Goal: Complete application form

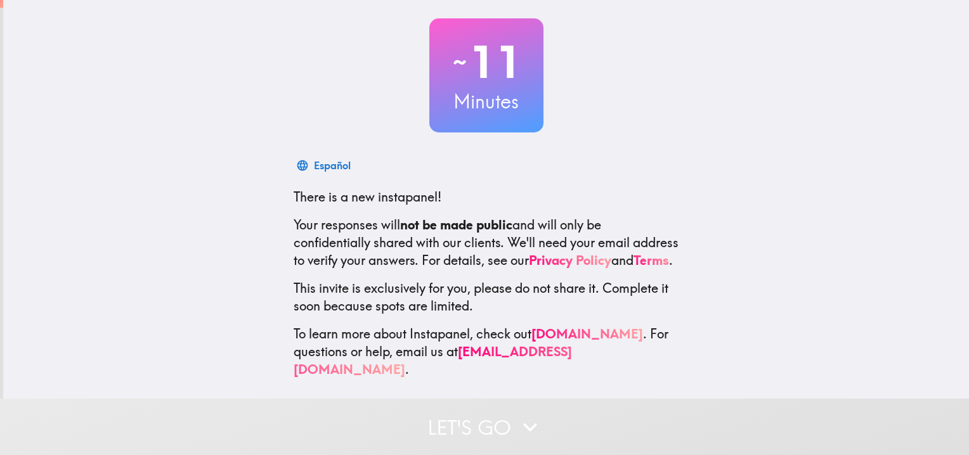
scroll to position [72, 0]
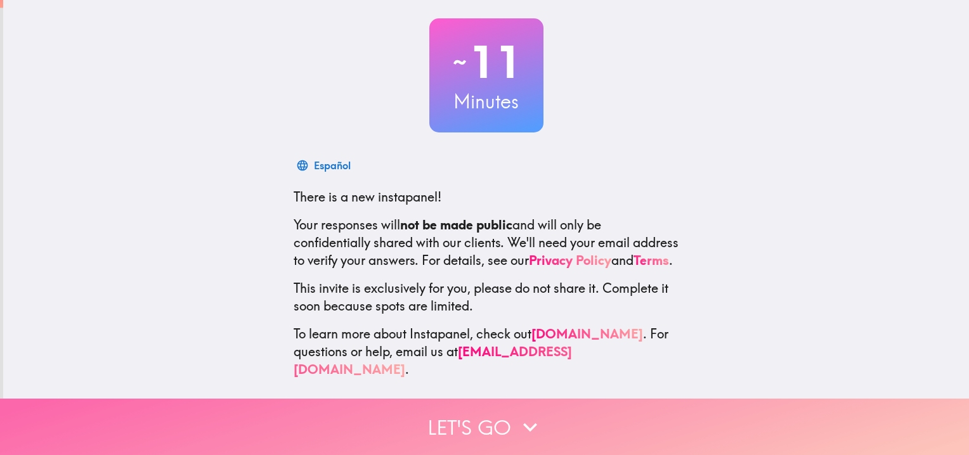
click at [519, 414] on icon "button" at bounding box center [530, 428] width 28 height 28
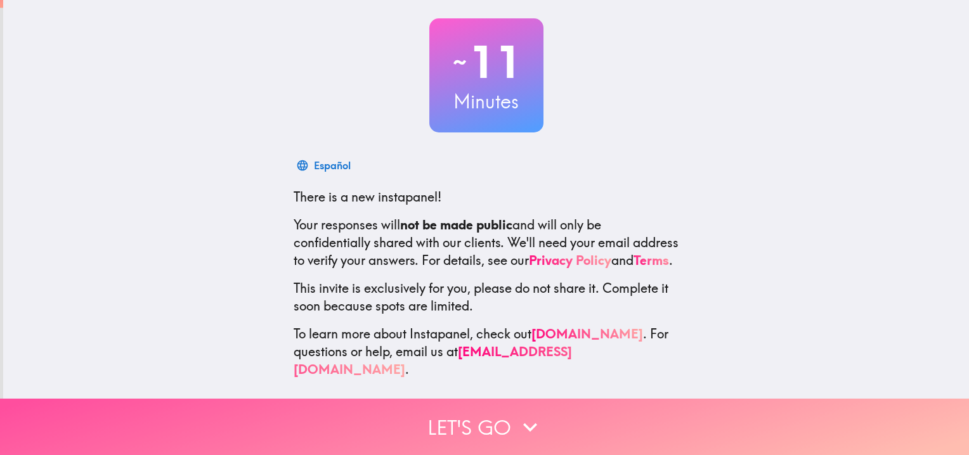
scroll to position [0, 0]
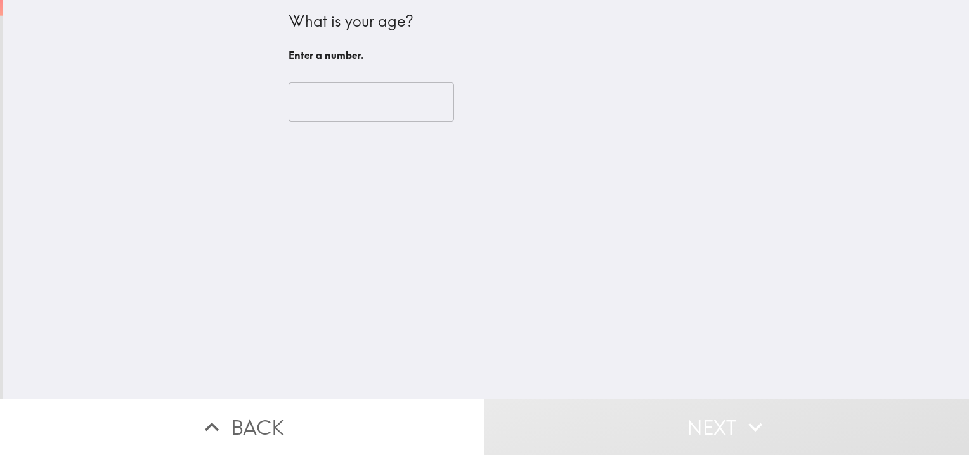
click at [385, 98] on input "number" at bounding box center [372, 101] width 166 height 39
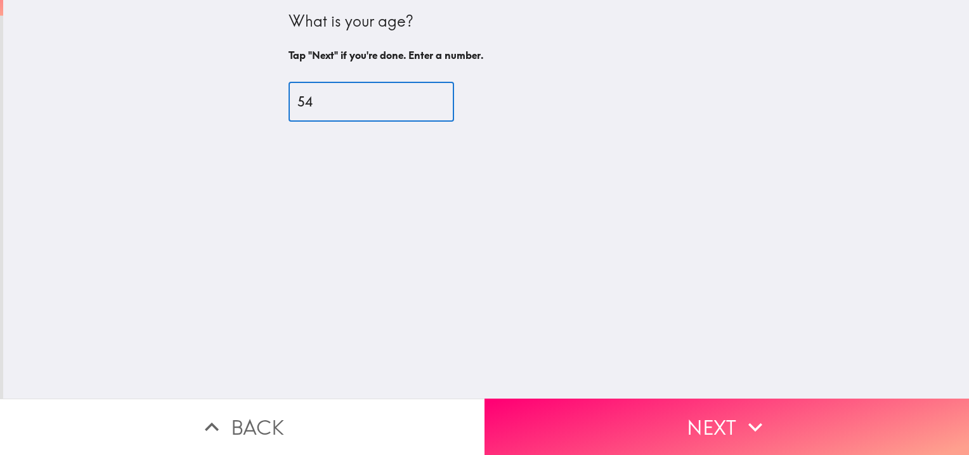
type input "54"
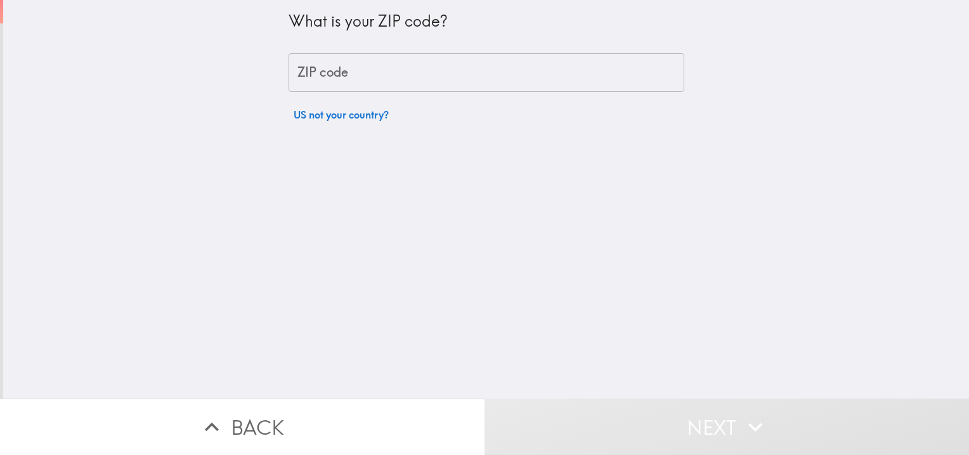
click at [393, 49] on div "What is your ZIP code? ZIP code ZIP code US not your country?" at bounding box center [487, 64] width 396 height 128
click at [389, 57] on input "ZIP code" at bounding box center [487, 72] width 396 height 39
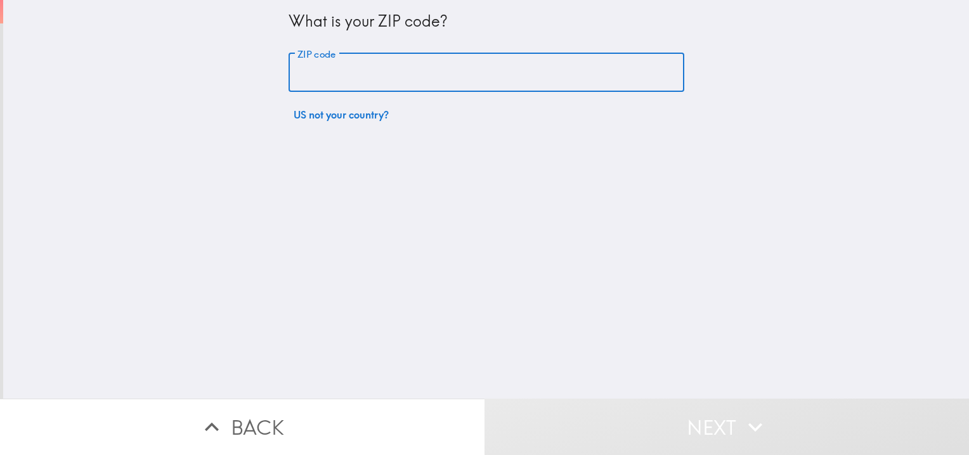
type input "57201"
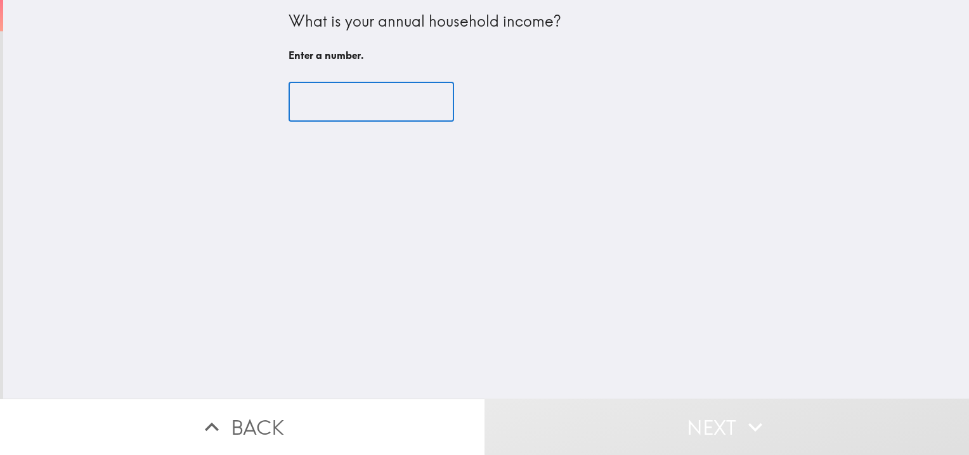
click at [342, 107] on input "number" at bounding box center [372, 101] width 166 height 39
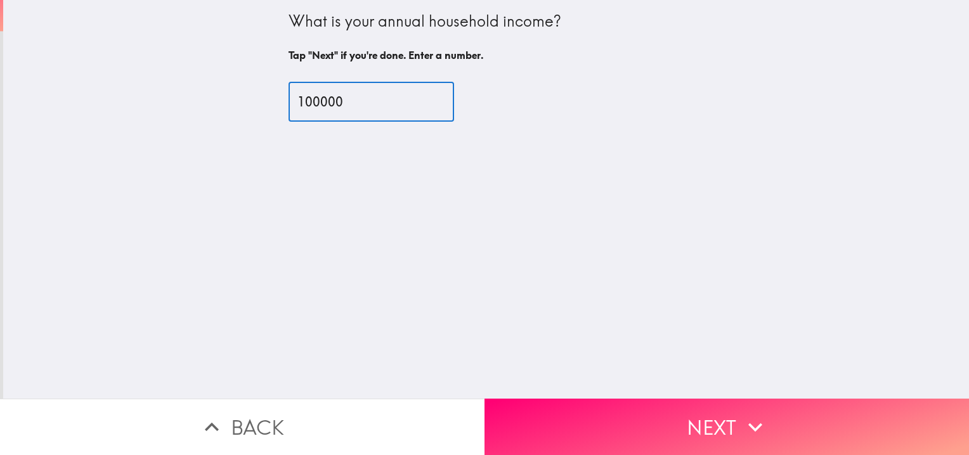
type input "100000"
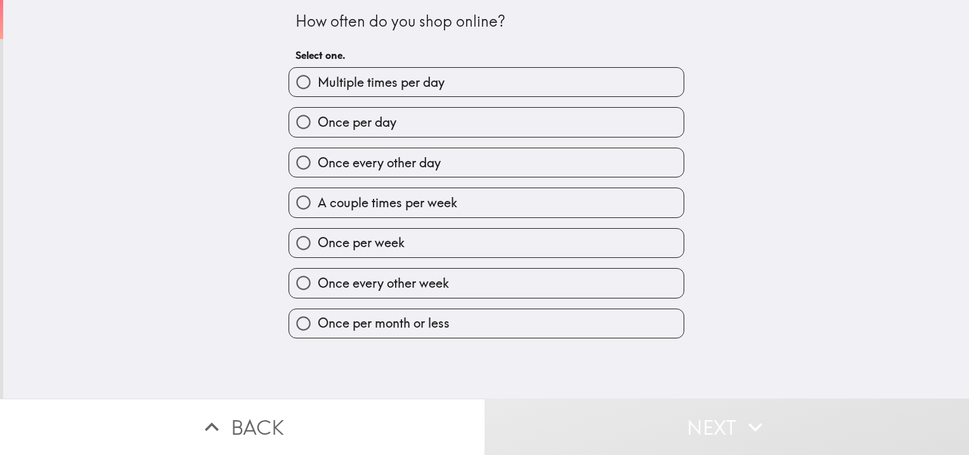
click at [419, 157] on span "Once every other day" at bounding box center [379, 163] width 123 height 18
click at [318, 157] on input "Once every other day" at bounding box center [303, 162] width 29 height 29
radio input "true"
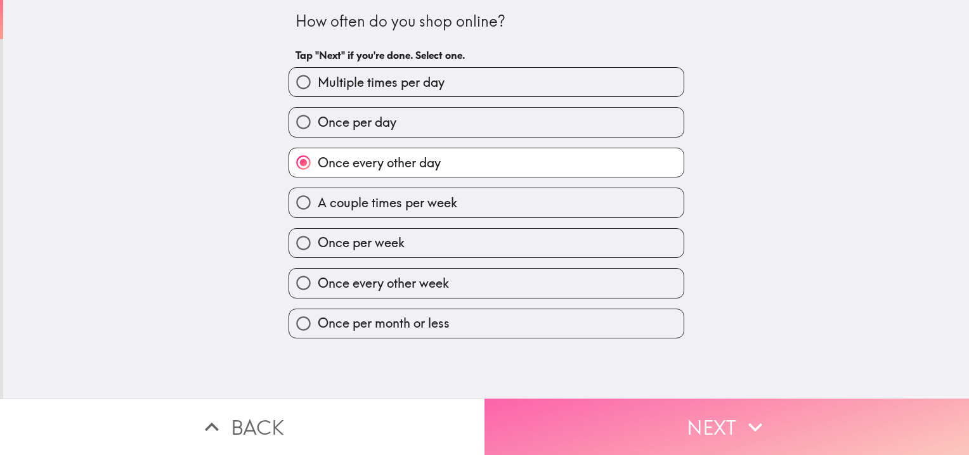
click at [632, 434] on button "Next" at bounding box center [727, 427] width 485 height 56
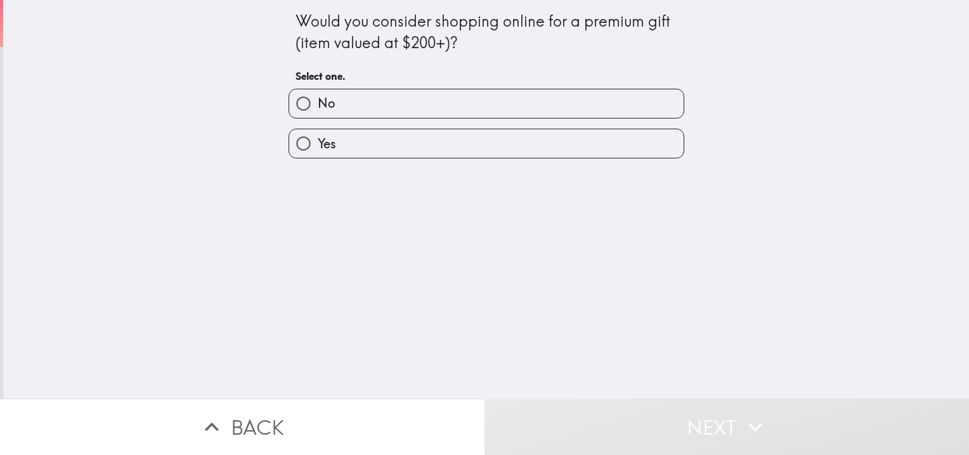
click at [418, 98] on label "No" at bounding box center [486, 103] width 395 height 29
click at [318, 98] on input "No" at bounding box center [303, 103] width 29 height 29
radio input "true"
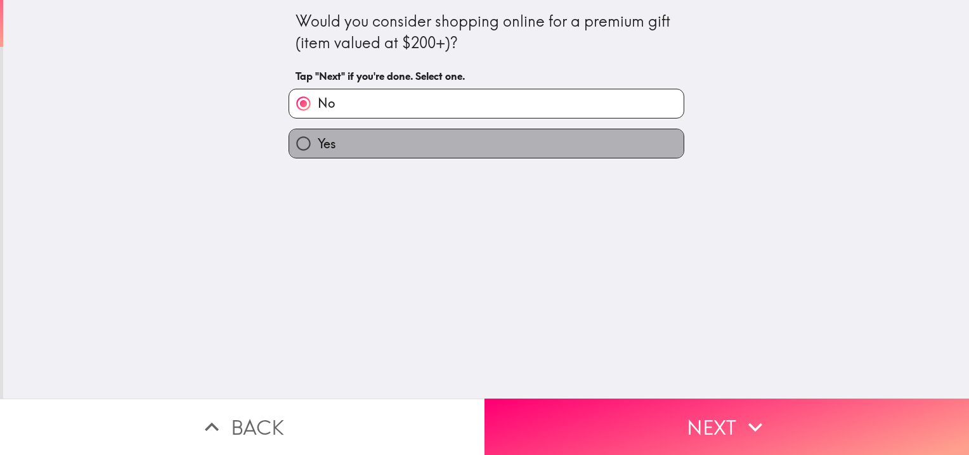
click at [467, 142] on label "Yes" at bounding box center [486, 143] width 395 height 29
click at [318, 142] on input "Yes" at bounding box center [303, 143] width 29 height 29
radio input "true"
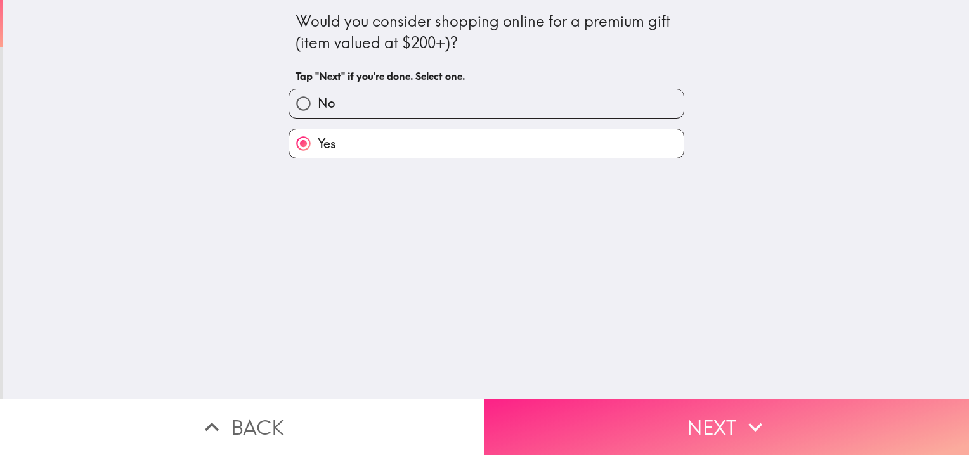
click at [641, 418] on button "Next" at bounding box center [727, 427] width 485 height 56
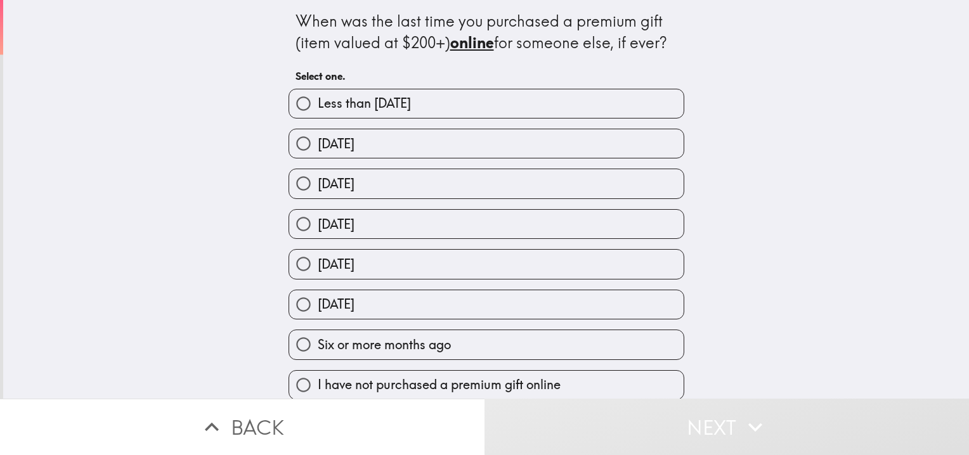
click at [490, 116] on label "Less than [DATE]" at bounding box center [486, 103] width 395 height 29
click at [318, 116] on input "Less than [DATE]" at bounding box center [303, 103] width 29 height 29
radio input "true"
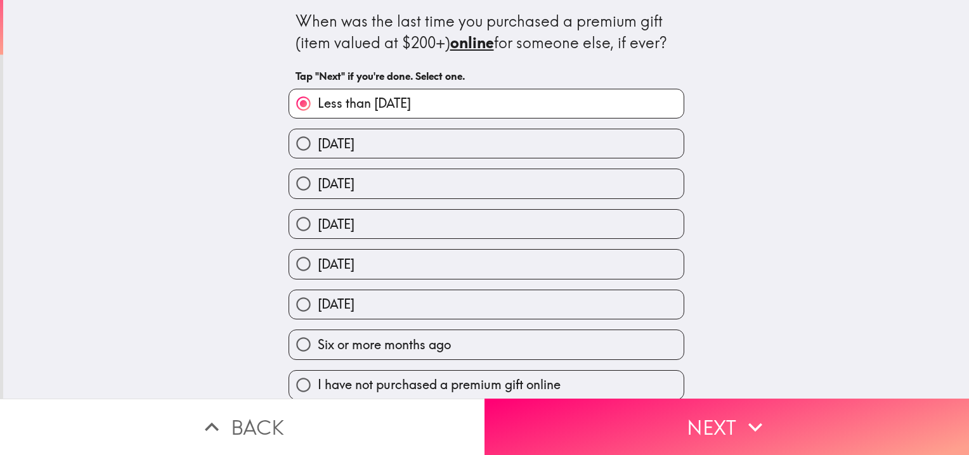
click at [648, 403] on button "Next" at bounding box center [727, 427] width 485 height 56
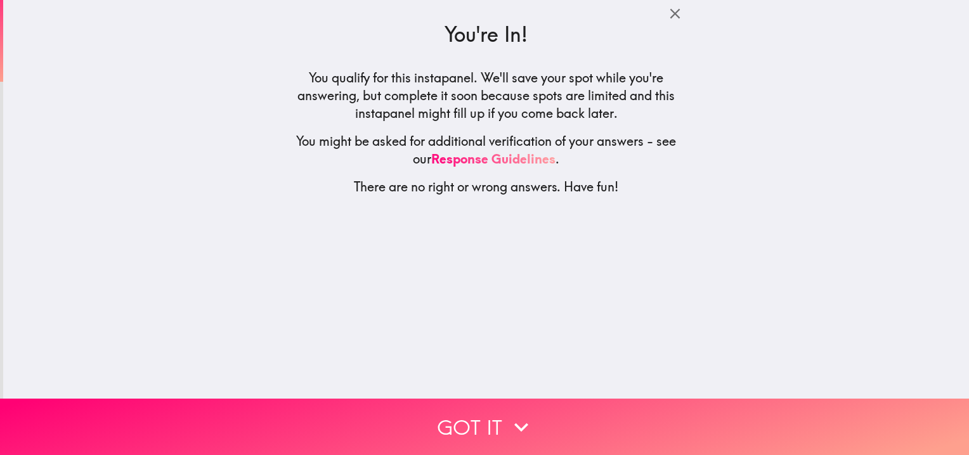
click at [627, 386] on div "You're In! You qualify for this instapanel. We'll save your spot while you're a…" at bounding box center [486, 199] width 966 height 399
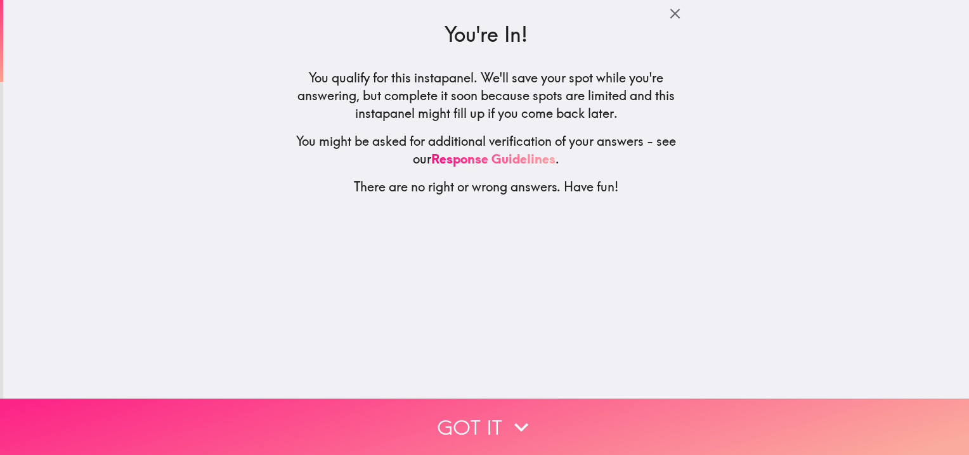
click at [601, 410] on button "Got it" at bounding box center [484, 427] width 969 height 56
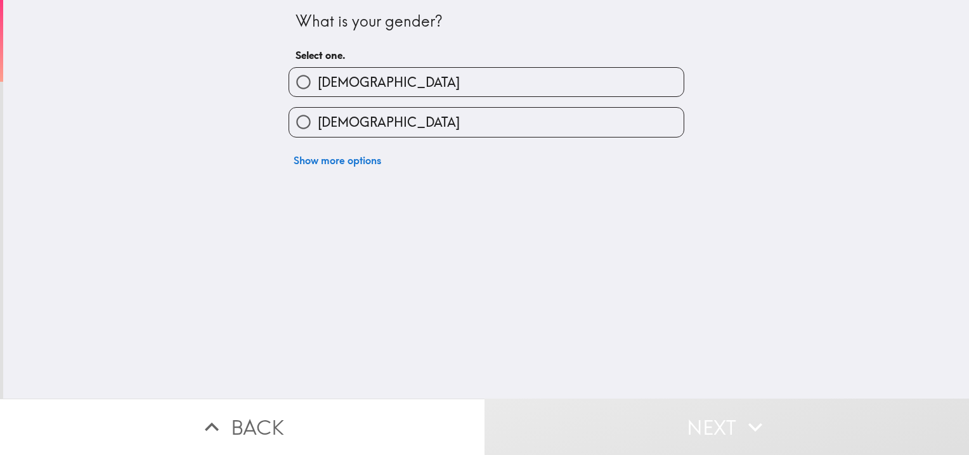
click at [381, 81] on label "[DEMOGRAPHIC_DATA]" at bounding box center [486, 82] width 395 height 29
click at [318, 81] on input "[DEMOGRAPHIC_DATA]" at bounding box center [303, 82] width 29 height 29
radio input "true"
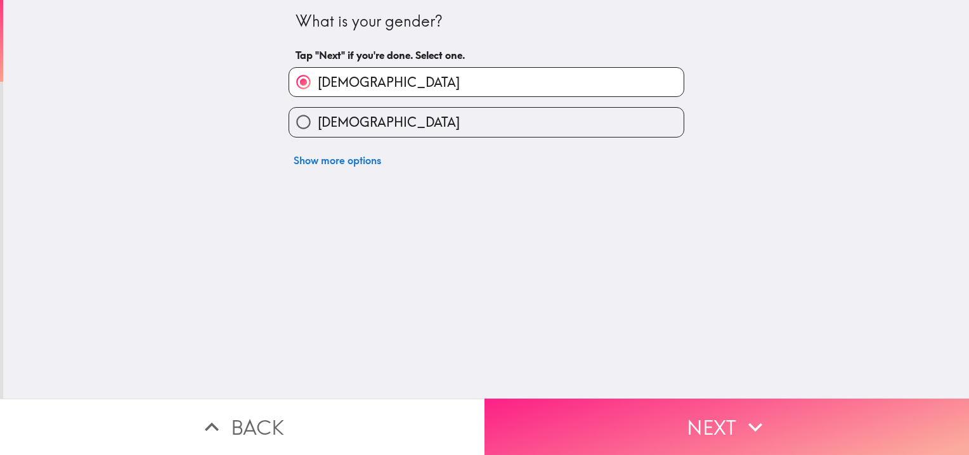
click at [680, 441] on button "Next" at bounding box center [727, 427] width 485 height 56
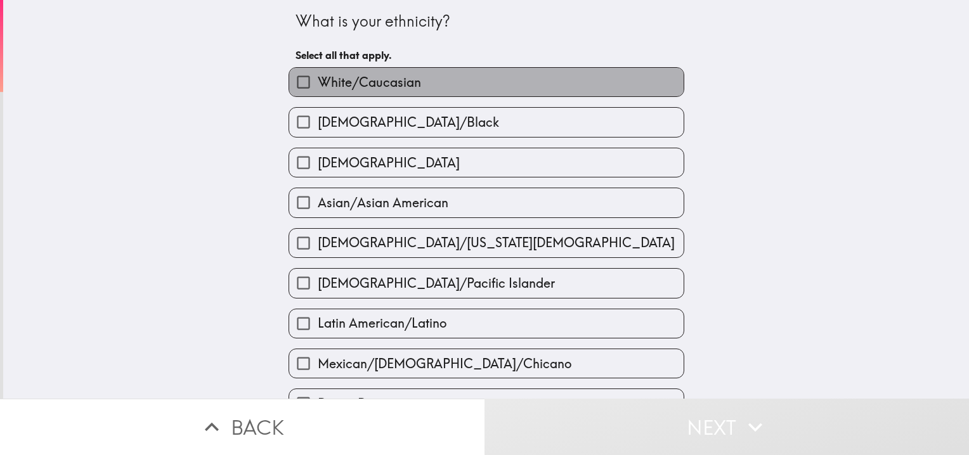
click at [412, 74] on label "White/Caucasian" at bounding box center [486, 82] width 395 height 29
click at [318, 74] on input "White/Caucasian" at bounding box center [303, 82] width 29 height 29
checkbox input "true"
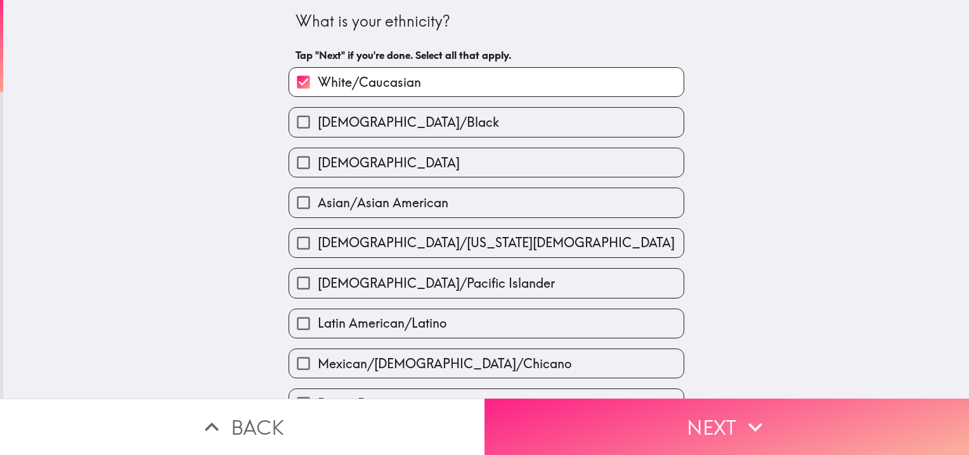
click at [681, 419] on button "Next" at bounding box center [727, 427] width 485 height 56
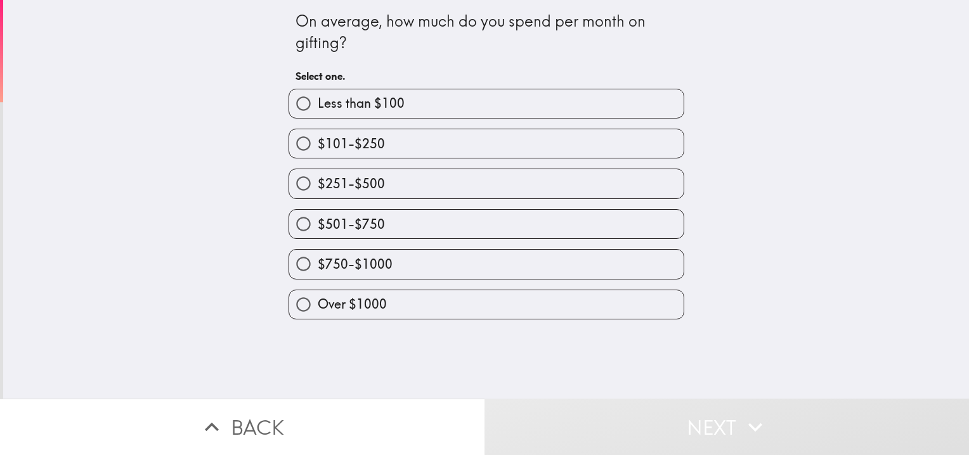
click at [440, 140] on label "$101-$250" at bounding box center [486, 143] width 395 height 29
click at [318, 140] on input "$101-$250" at bounding box center [303, 143] width 29 height 29
radio input "true"
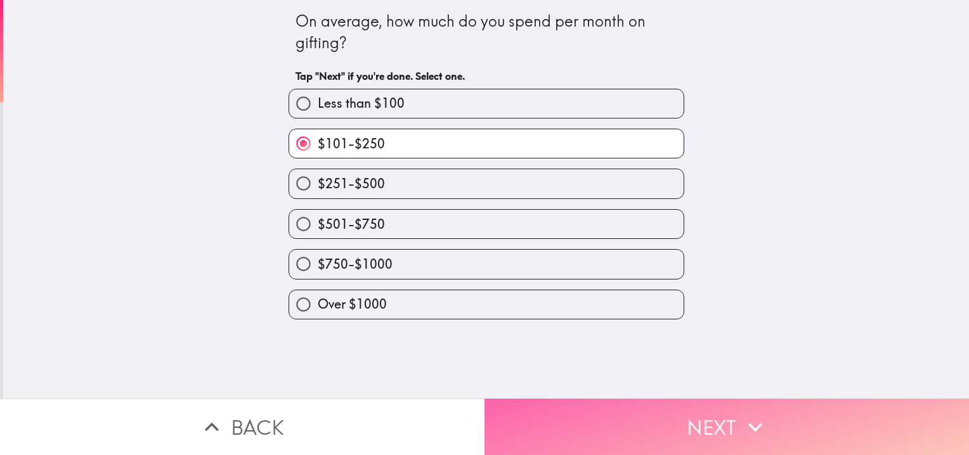
click at [647, 428] on button "Next" at bounding box center [727, 427] width 485 height 56
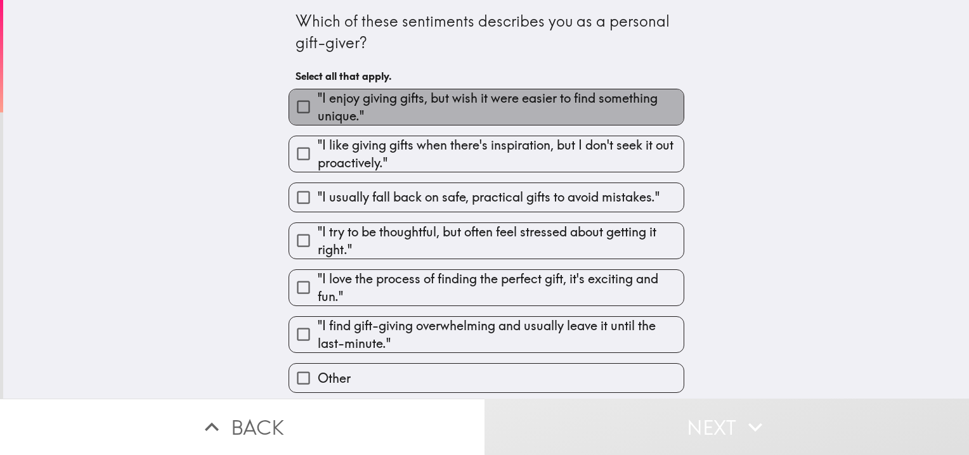
click at [421, 110] on span ""I enjoy giving gifts, but wish it were easier to find something unique."" at bounding box center [501, 107] width 366 height 36
click at [318, 110] on input ""I enjoy giving gifts, but wish it were easier to find something unique."" at bounding box center [303, 107] width 29 height 29
checkbox input "true"
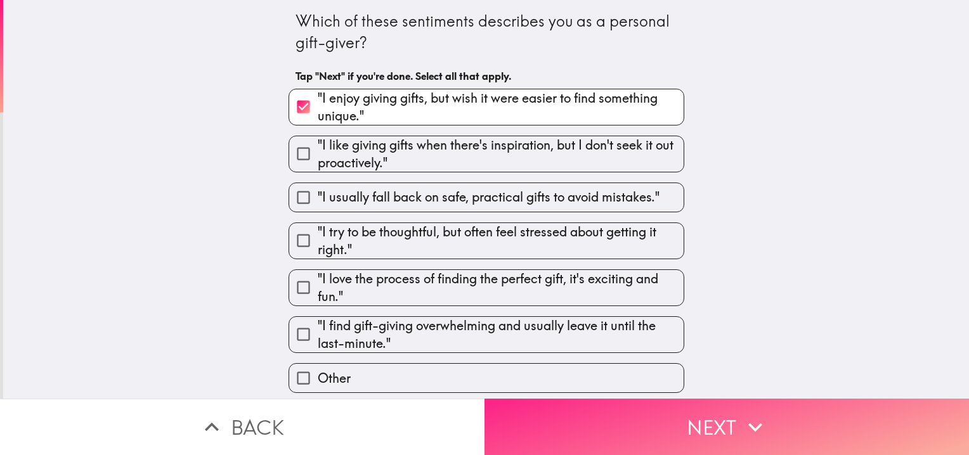
click at [604, 409] on button "Next" at bounding box center [727, 427] width 485 height 56
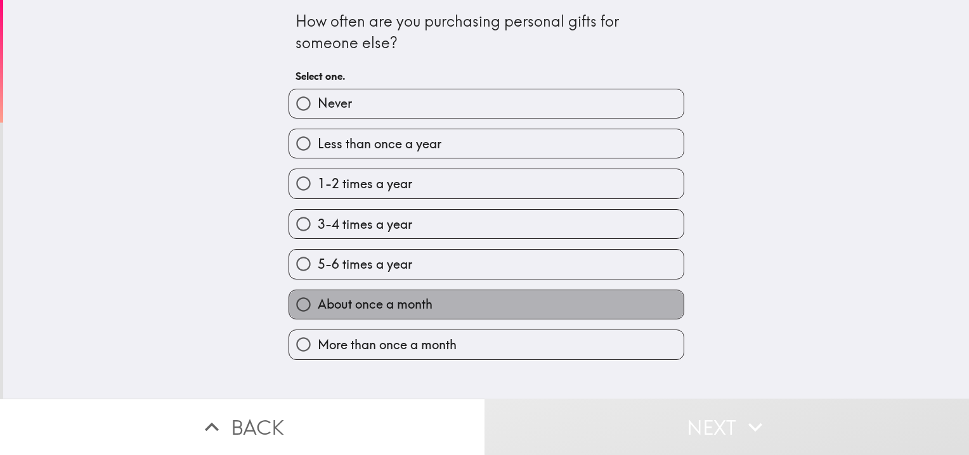
click at [409, 299] on span "About once a month" at bounding box center [375, 305] width 115 height 18
click at [318, 299] on input "About once a month" at bounding box center [303, 305] width 29 height 29
radio input "true"
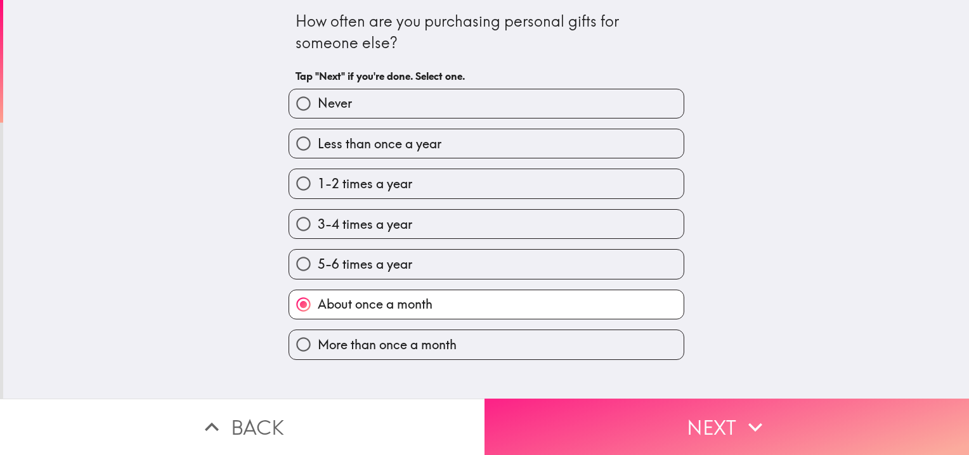
click at [690, 416] on button "Next" at bounding box center [727, 427] width 485 height 56
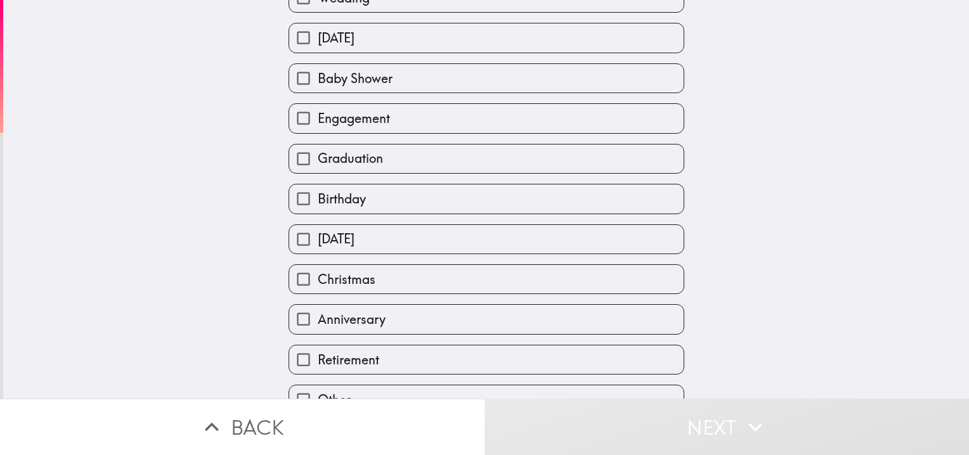
scroll to position [168, 0]
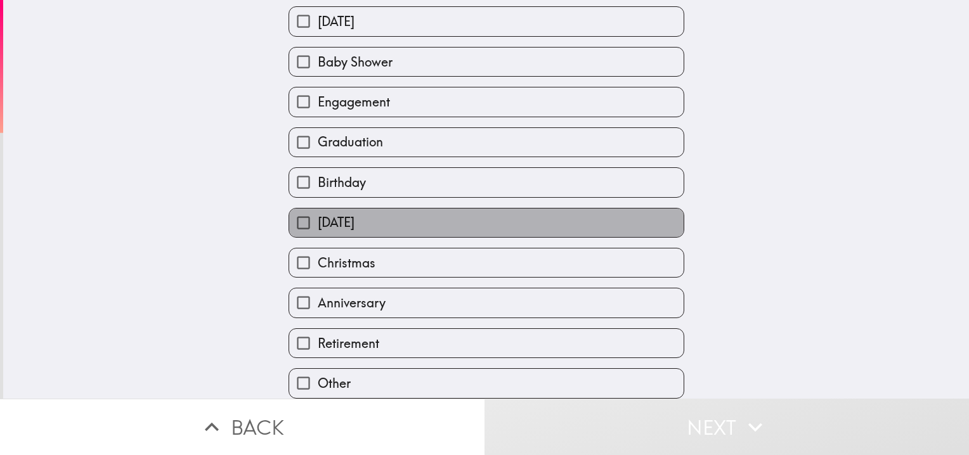
click at [393, 216] on label "[DATE]" at bounding box center [486, 223] width 395 height 29
click at [318, 216] on input "[DATE]" at bounding box center [303, 223] width 29 height 29
checkbox input "true"
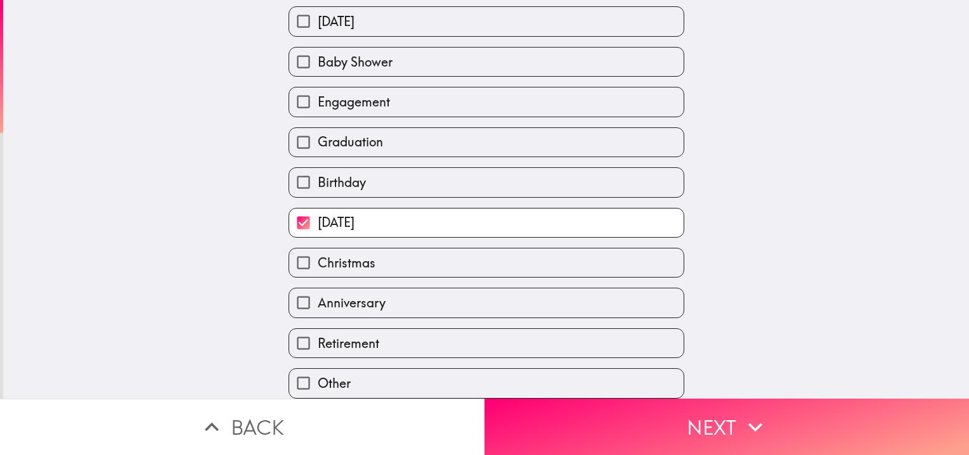
click at [400, 170] on label "Birthday" at bounding box center [486, 182] width 395 height 29
click at [318, 170] on input "Birthday" at bounding box center [303, 182] width 29 height 29
checkbox input "true"
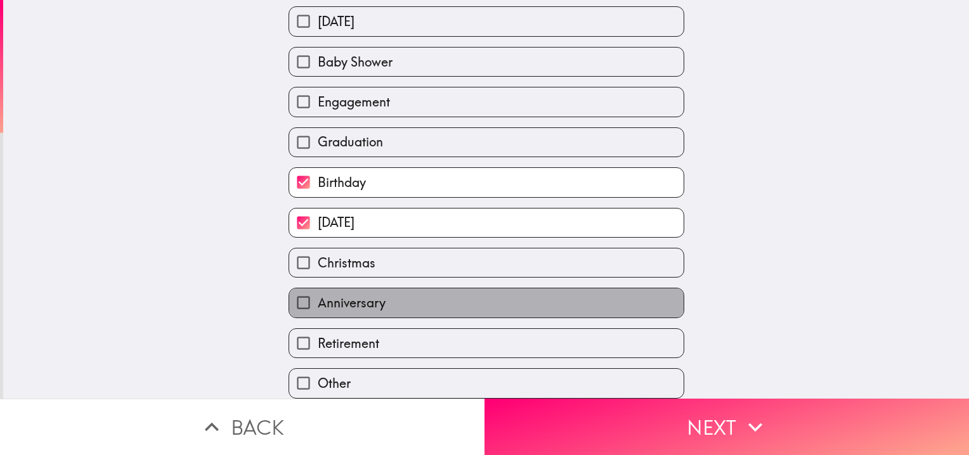
click at [406, 289] on label "Anniversary" at bounding box center [486, 303] width 395 height 29
click at [318, 289] on input "Anniversary" at bounding box center [303, 303] width 29 height 29
checkbox input "true"
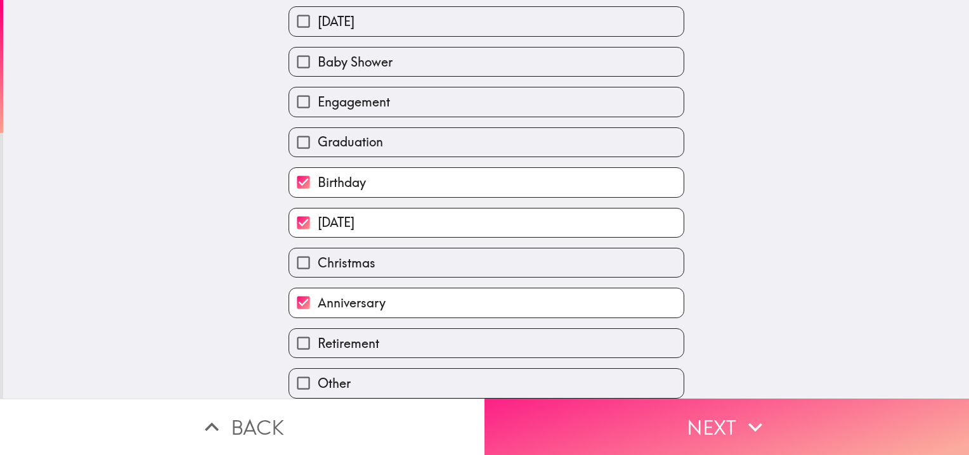
click at [634, 422] on button "Next" at bounding box center [727, 427] width 485 height 56
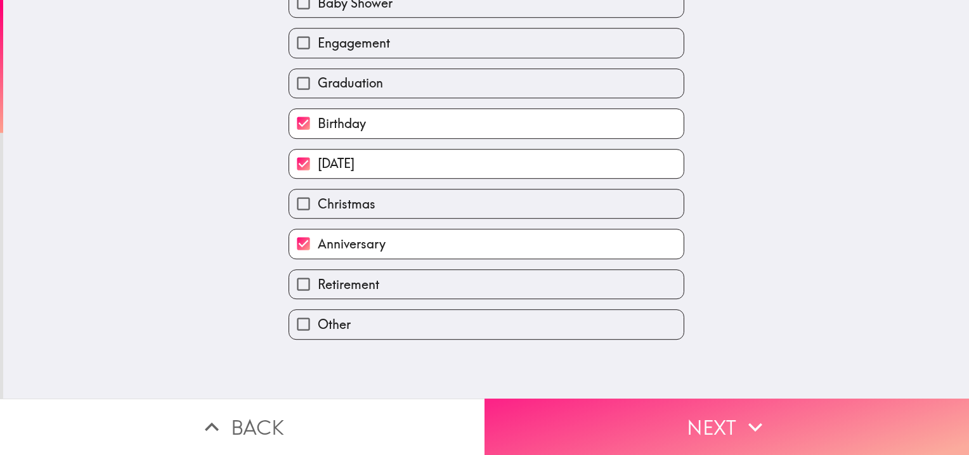
scroll to position [0, 0]
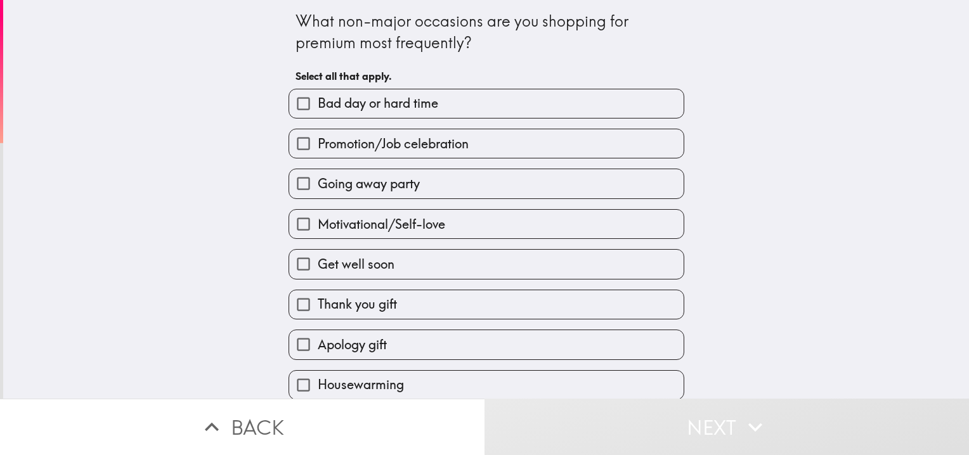
click at [444, 103] on label "Bad day or hard time" at bounding box center [486, 103] width 395 height 29
click at [318, 103] on input "Bad day or hard time" at bounding box center [303, 103] width 29 height 29
checkbox input "true"
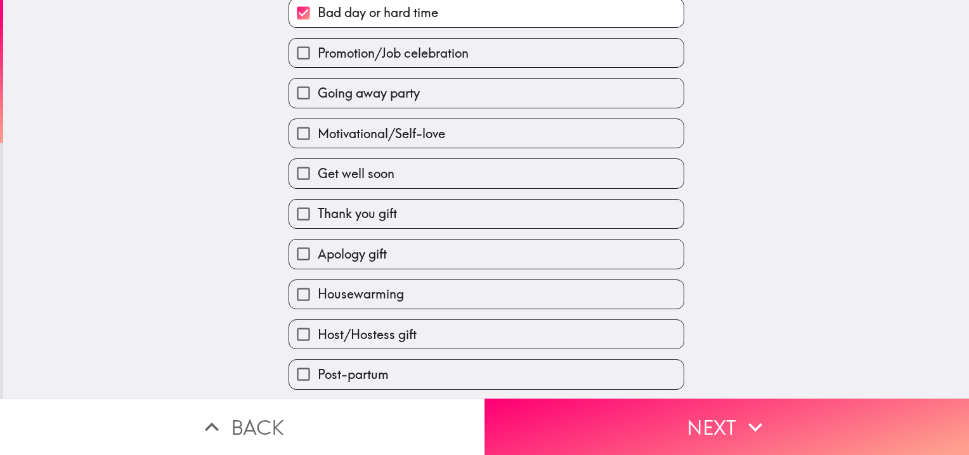
scroll to position [127, 0]
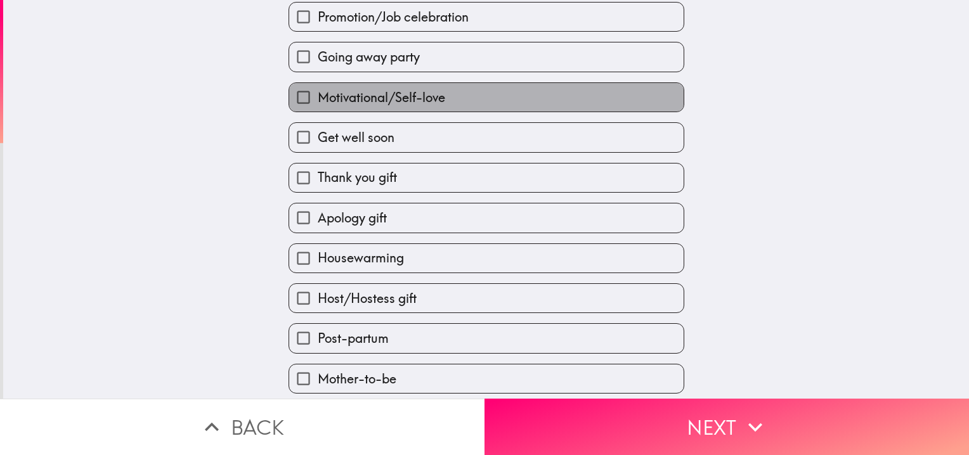
click at [428, 93] on span "Motivational/Self-love" at bounding box center [382, 98] width 128 height 18
click at [318, 93] on input "Motivational/Self-love" at bounding box center [303, 97] width 29 height 29
checkbox input "true"
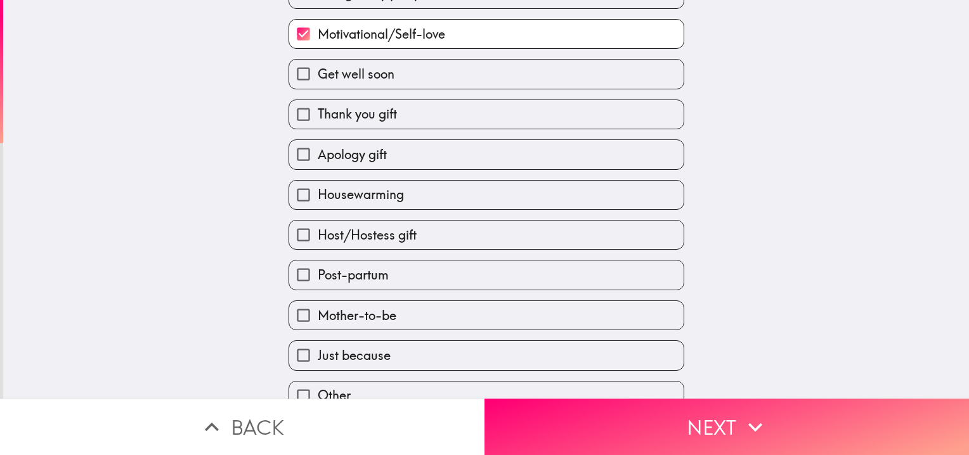
scroll to position [208, 0]
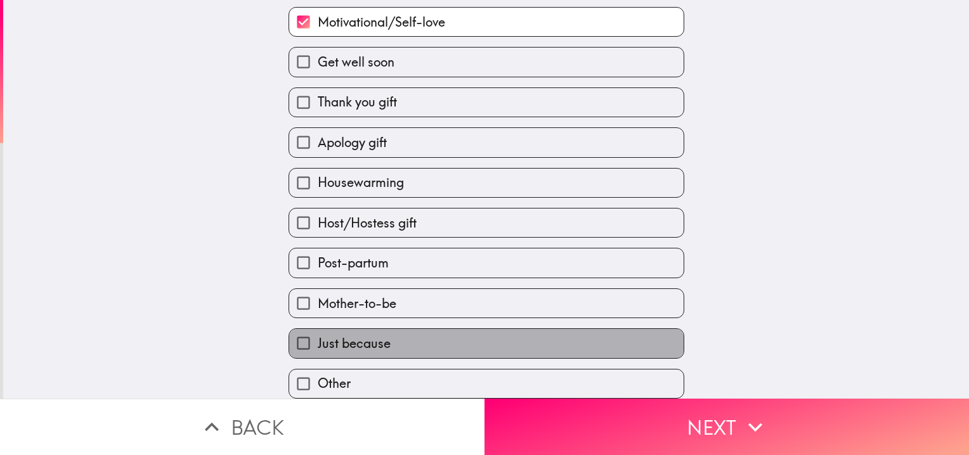
click at [384, 330] on label "Just because" at bounding box center [486, 343] width 395 height 29
click at [318, 330] on input "Just because" at bounding box center [303, 343] width 29 height 29
checkbox input "true"
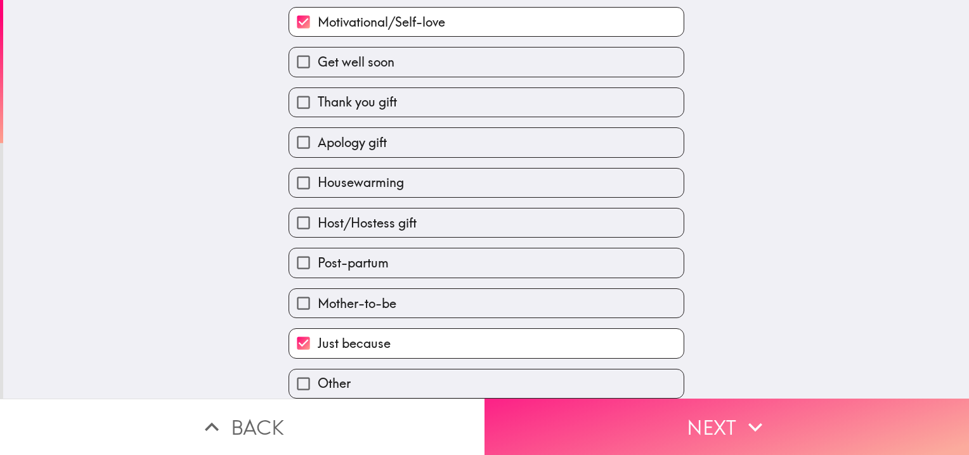
click at [611, 428] on button "Next" at bounding box center [727, 427] width 485 height 56
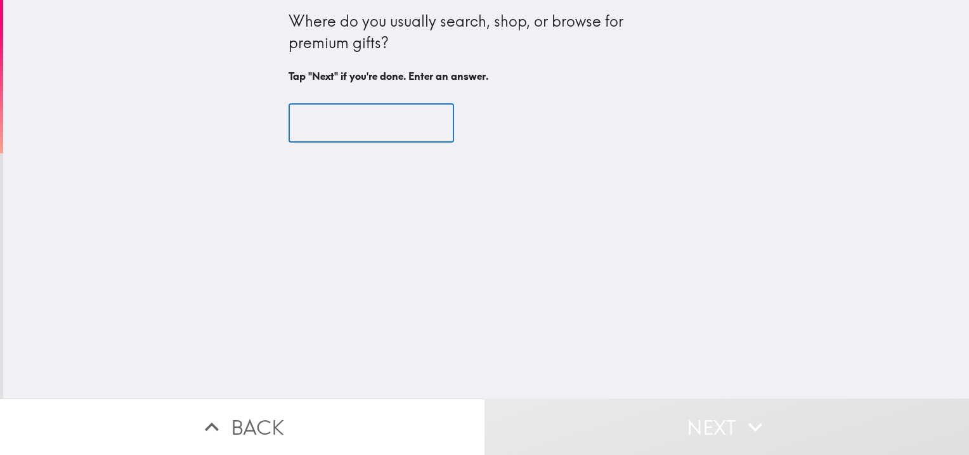
click at [324, 122] on input "text" at bounding box center [372, 123] width 166 height 39
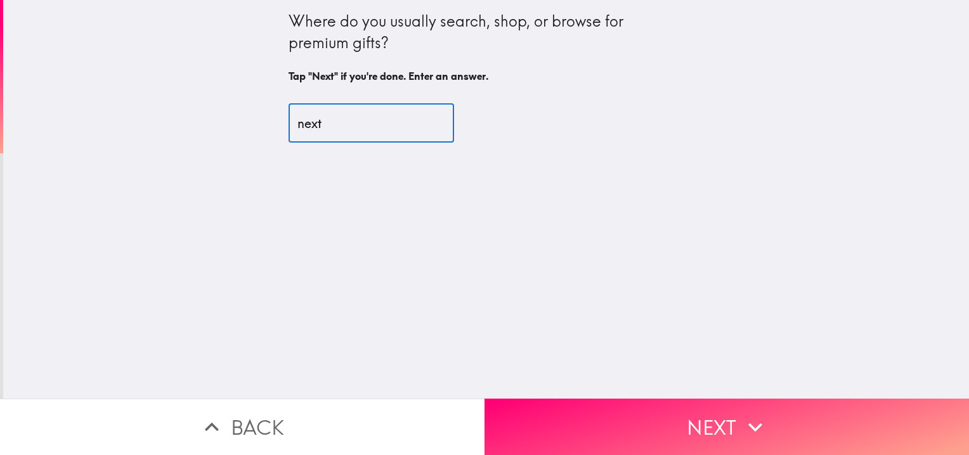
type input "next"
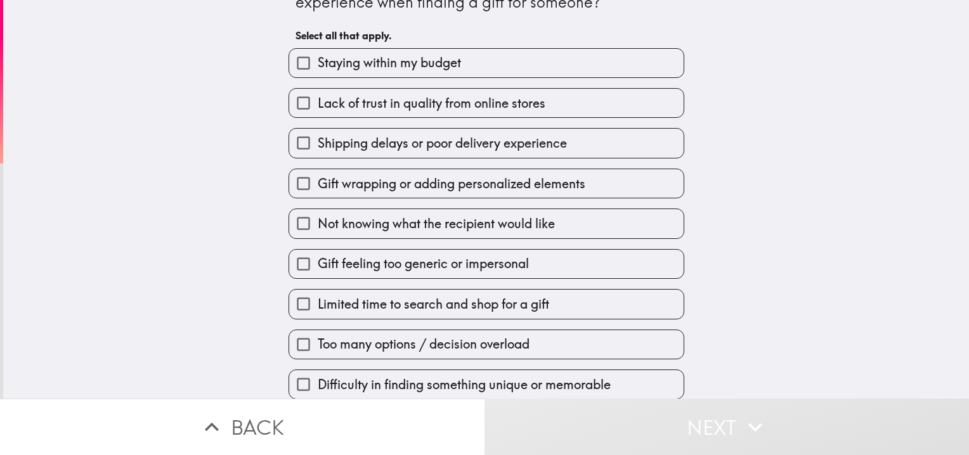
scroll to position [88, 0]
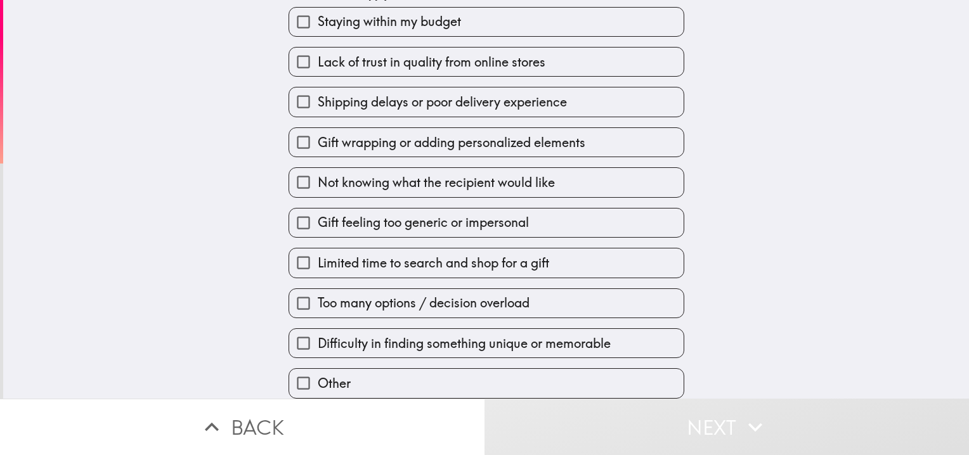
click at [535, 62] on span "Lack of trust in quality from online stores" at bounding box center [432, 62] width 228 height 18
click at [318, 62] on input "Lack of trust in quality from online stores" at bounding box center [303, 62] width 29 height 29
checkbox input "true"
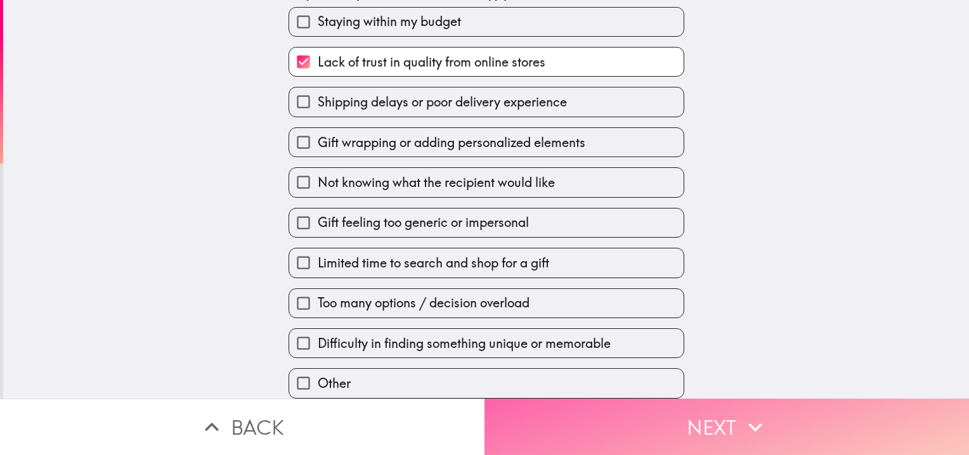
click at [609, 419] on button "Next" at bounding box center [727, 427] width 485 height 56
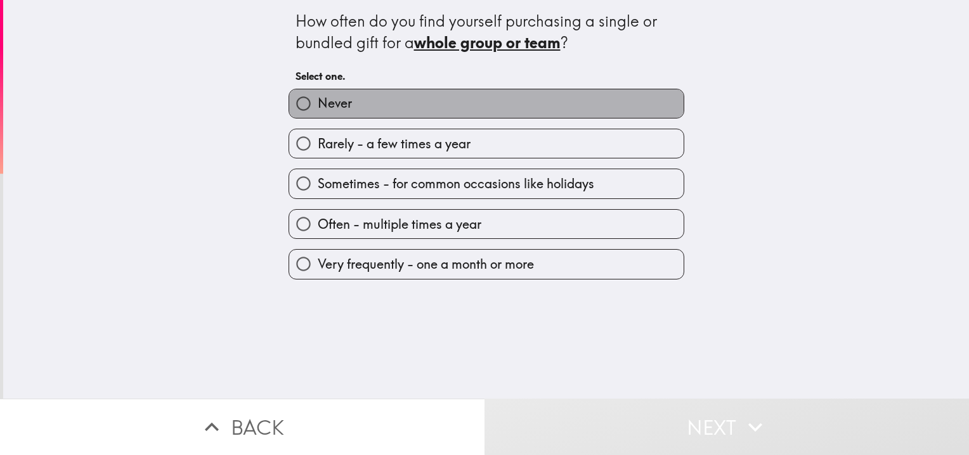
click at [408, 100] on label "Never" at bounding box center [486, 103] width 395 height 29
click at [318, 100] on input "Never" at bounding box center [303, 103] width 29 height 29
radio input "true"
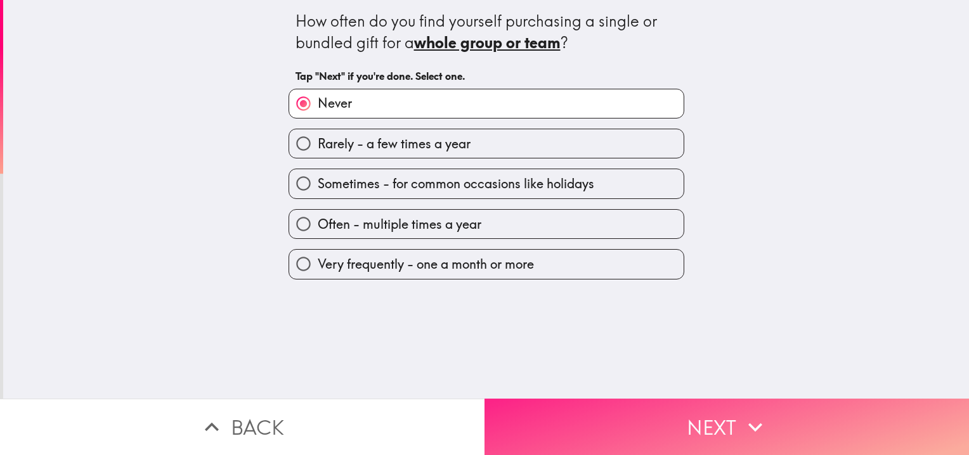
drag, startPoint x: 629, startPoint y: 421, endPoint x: 629, endPoint y: 414, distance: 7.0
click at [629, 421] on button "Next" at bounding box center [727, 427] width 485 height 56
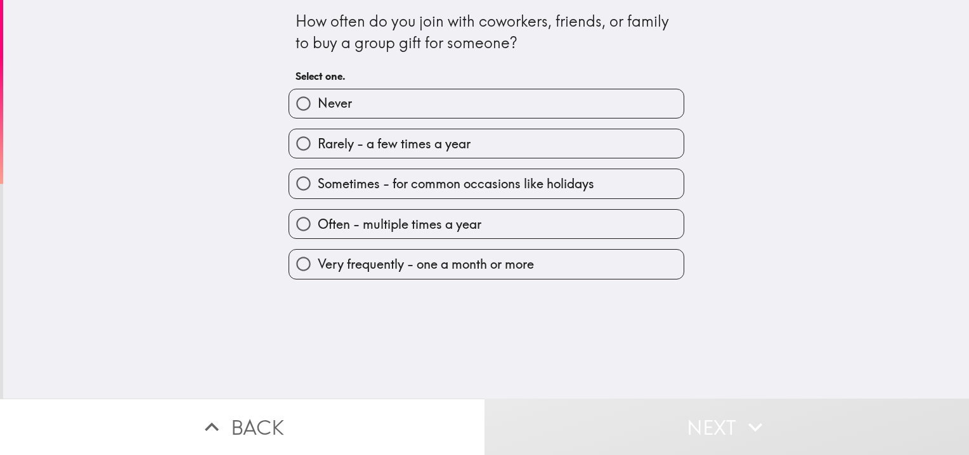
click at [419, 152] on label "Rarely - a few times a year" at bounding box center [486, 143] width 395 height 29
click at [318, 152] on input "Rarely - a few times a year" at bounding box center [303, 143] width 29 height 29
radio input "true"
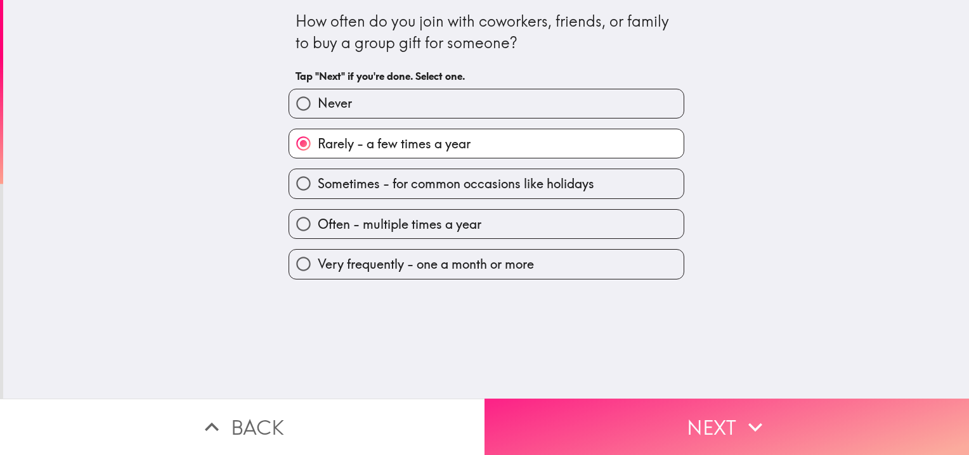
click at [567, 409] on button "Next" at bounding box center [727, 427] width 485 height 56
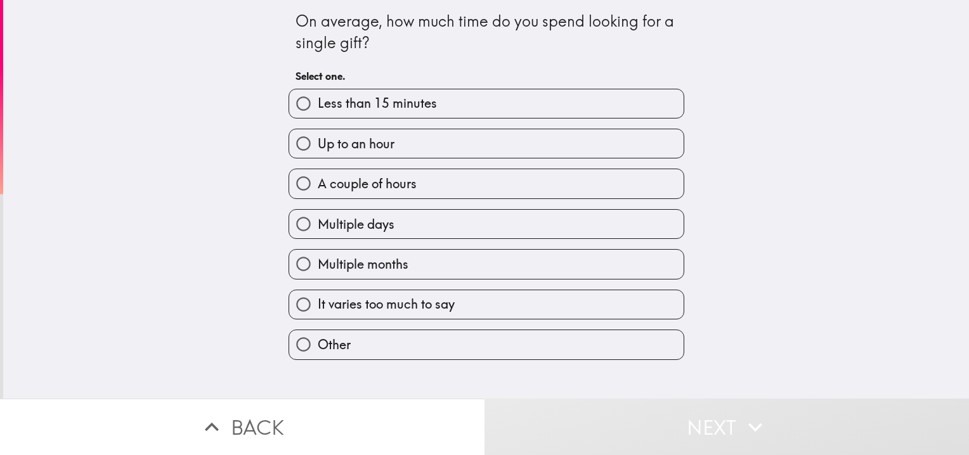
click at [441, 179] on label "A couple of hours" at bounding box center [486, 183] width 395 height 29
click at [318, 179] on input "A couple of hours" at bounding box center [303, 183] width 29 height 29
radio input "true"
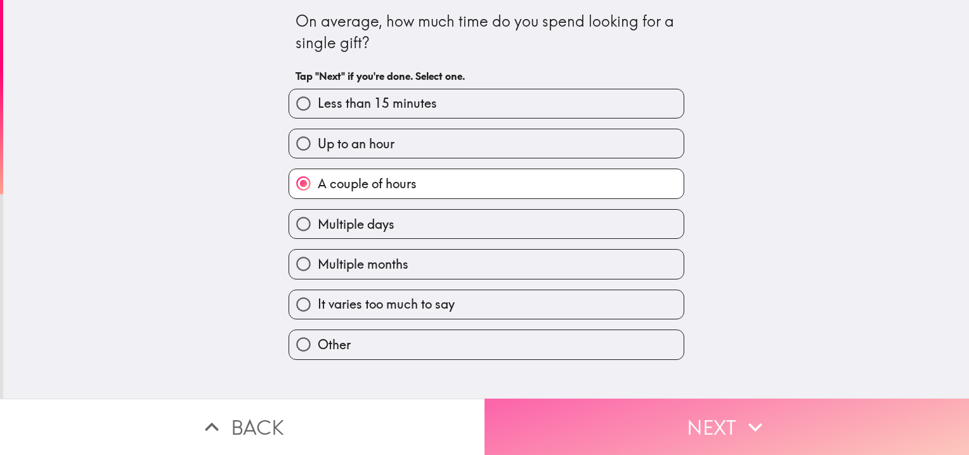
click at [606, 399] on button "Next" at bounding box center [727, 427] width 485 height 56
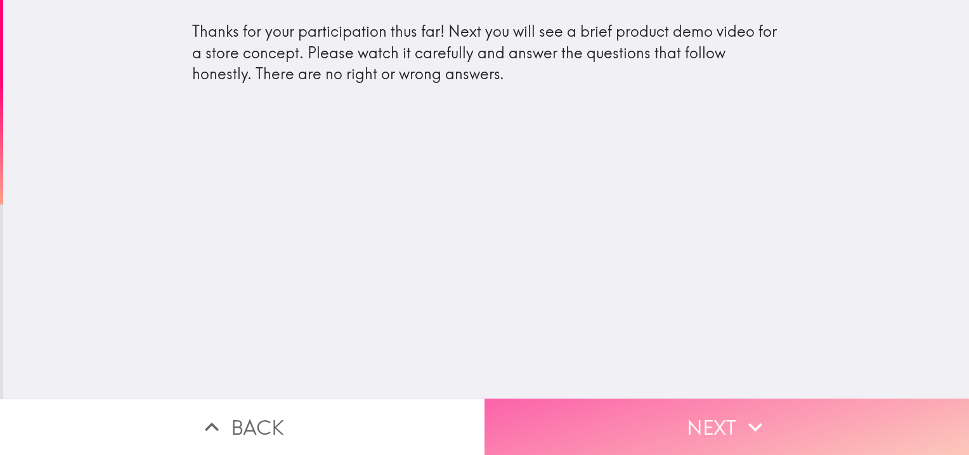
click at [599, 402] on button "Next" at bounding box center [727, 427] width 485 height 56
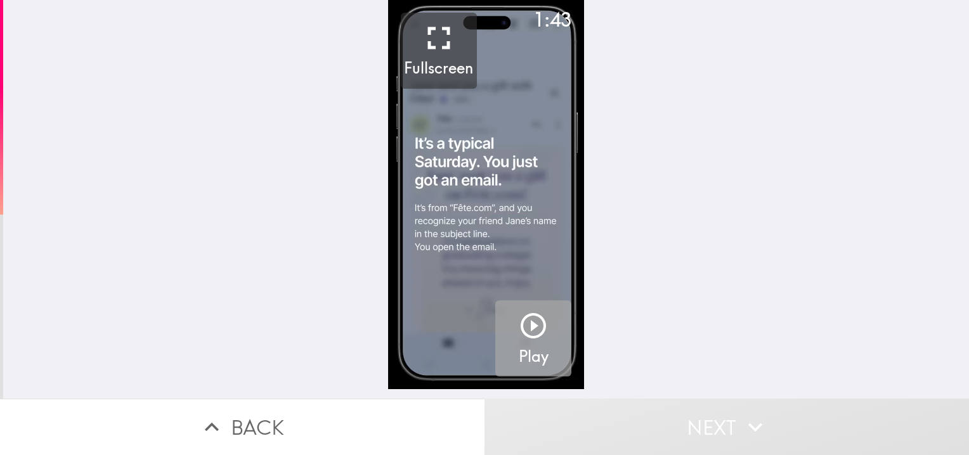
click at [521, 337] on icon "button" at bounding box center [533, 325] width 25 height 25
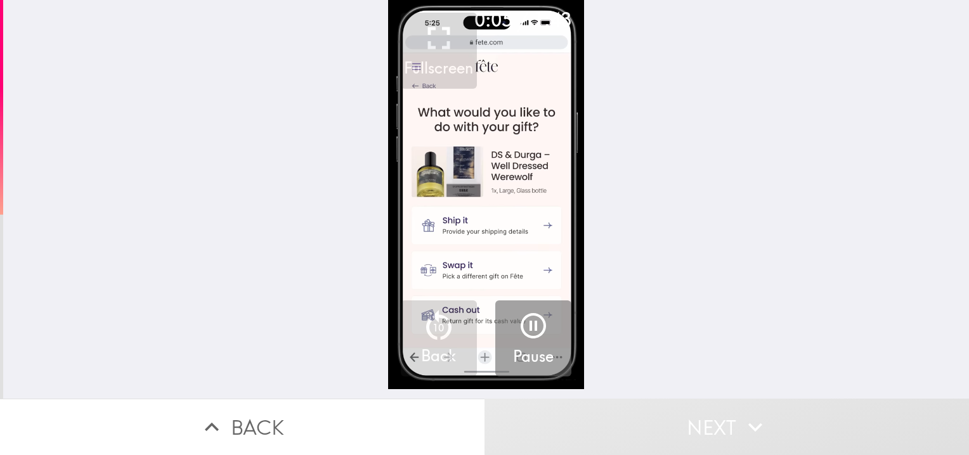
click at [513, 311] on div "Pause" at bounding box center [533, 339] width 41 height 57
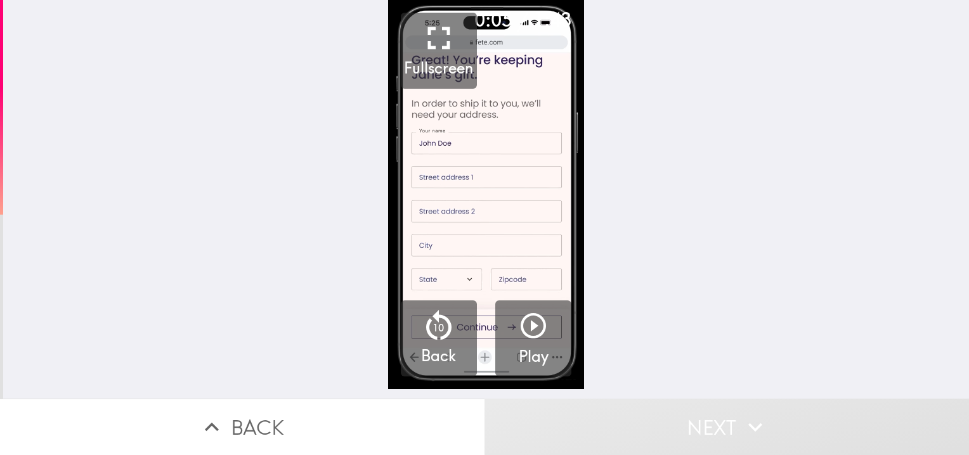
click at [534, 313] on icon "button" at bounding box center [533, 326] width 30 height 30
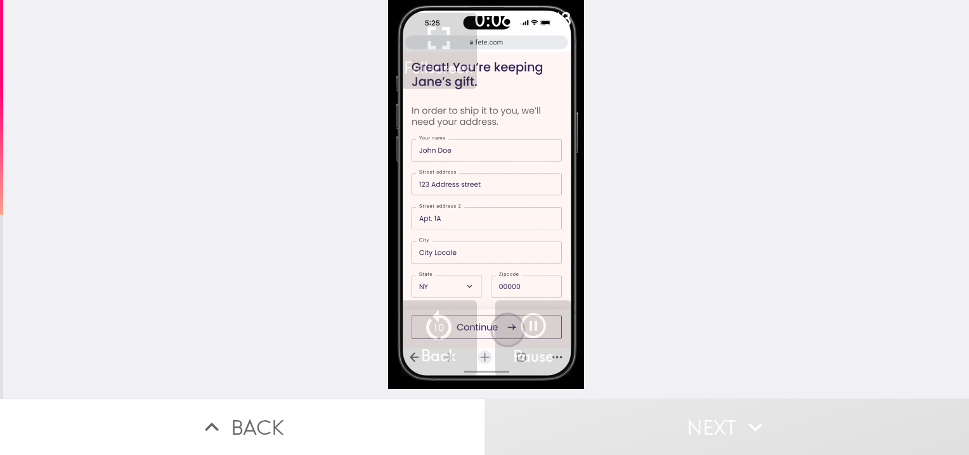
click at [481, 140] on video "button" at bounding box center [486, 194] width 196 height 389
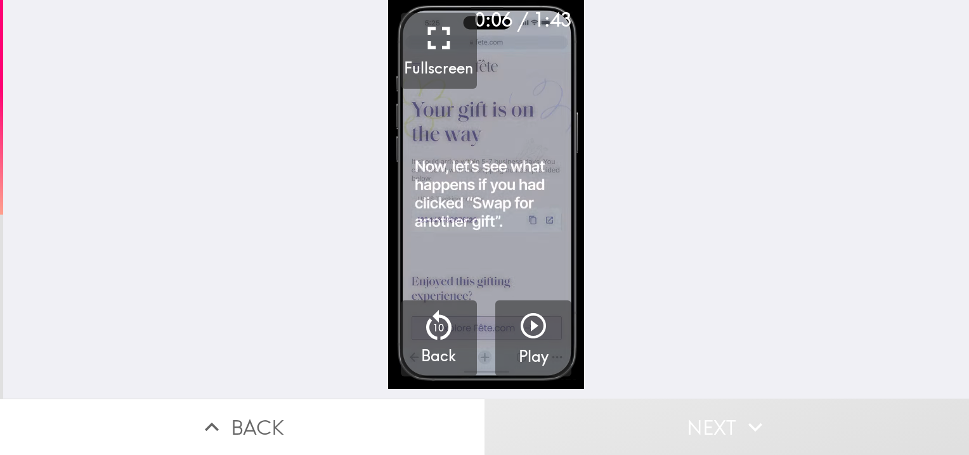
click at [480, 140] on video "button" at bounding box center [486, 194] width 196 height 389
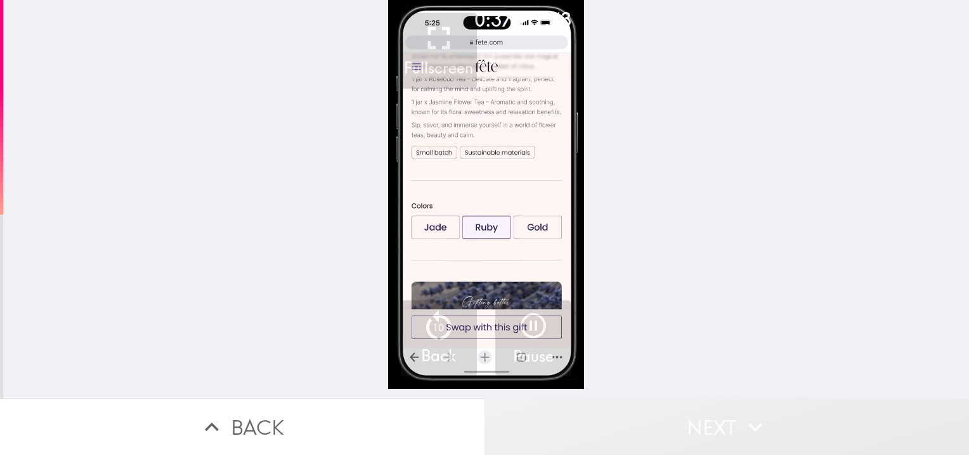
click at [664, 416] on button "Next" at bounding box center [727, 427] width 485 height 56
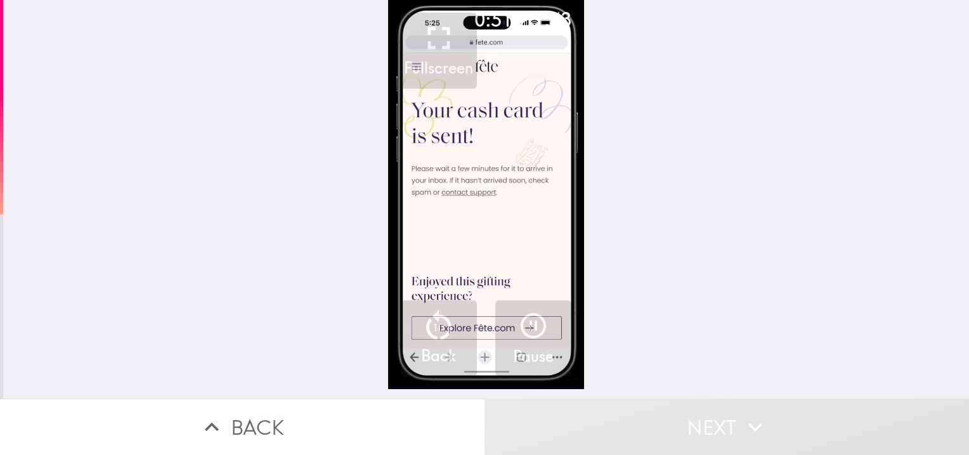
drag, startPoint x: 533, startPoint y: 18, endPoint x: 571, endPoint y: 18, distance: 37.4
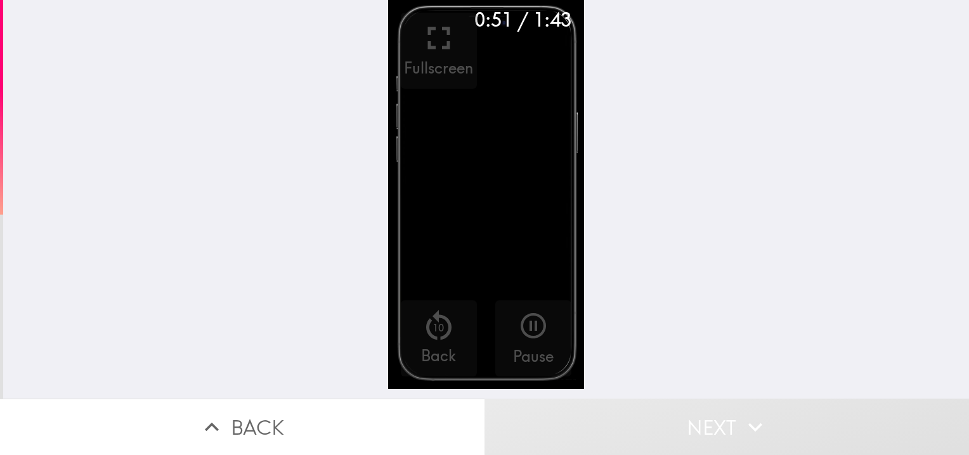
click at [571, 18] on div "0:51 / 1:43 Fullscreen 10 Back Pause" at bounding box center [486, 194] width 196 height 389
drag, startPoint x: 571, startPoint y: 18, endPoint x: 535, endPoint y: 14, distance: 35.8
click at [535, 14] on div "0:52 / 1:43 Fullscreen 10 Back Pause" at bounding box center [486, 194] width 196 height 389
drag, startPoint x: 617, startPoint y: 23, endPoint x: 510, endPoint y: 24, distance: 106.6
click at [510, 24] on div "0:53 / 1:43 Fullscreen 10 Back Pause" at bounding box center [486, 199] width 966 height 399
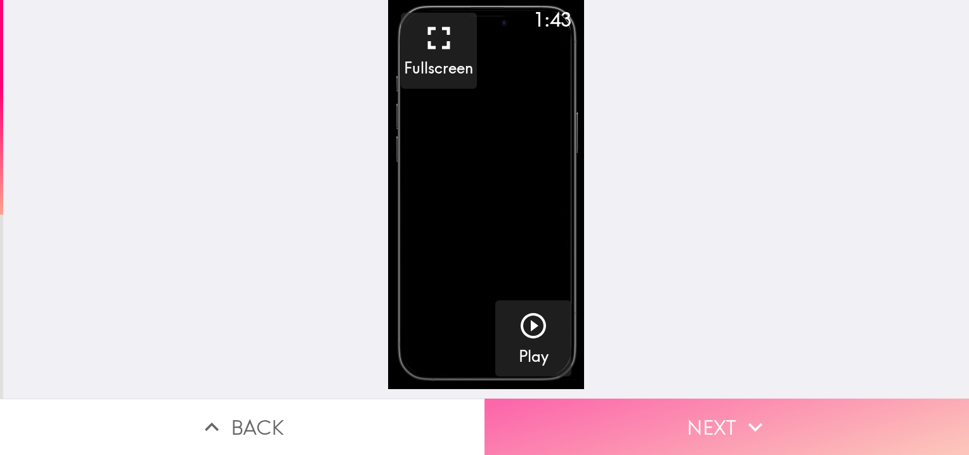
click at [693, 419] on button "Next" at bounding box center [727, 427] width 485 height 56
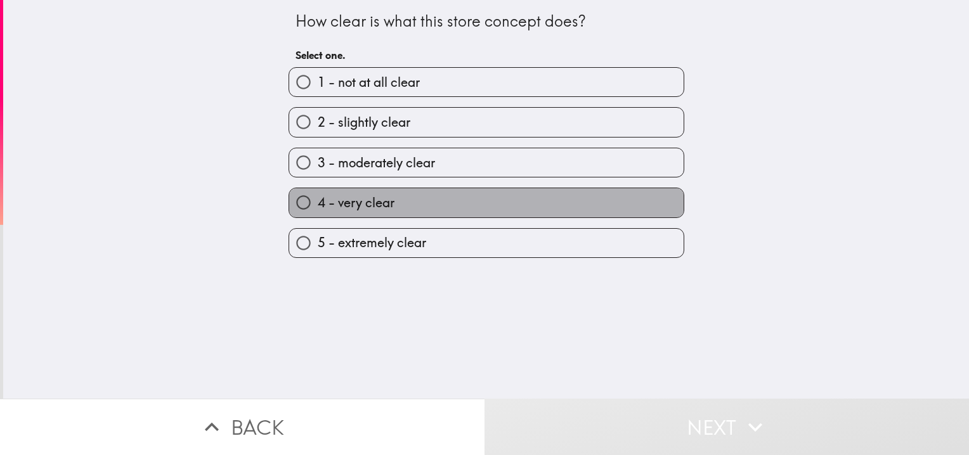
click at [391, 203] on label "4 - very clear" at bounding box center [486, 202] width 395 height 29
click at [318, 203] on input "4 - very clear" at bounding box center [303, 202] width 29 height 29
radio input "true"
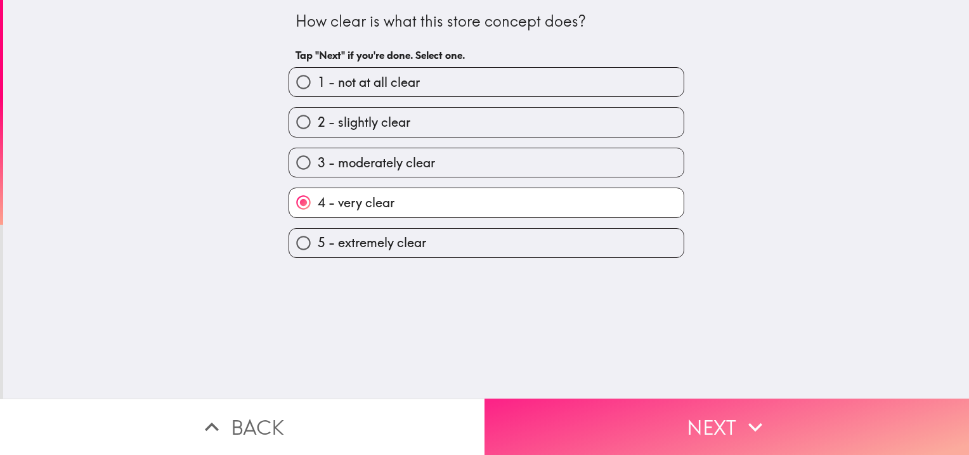
click at [675, 416] on button "Next" at bounding box center [727, 427] width 485 height 56
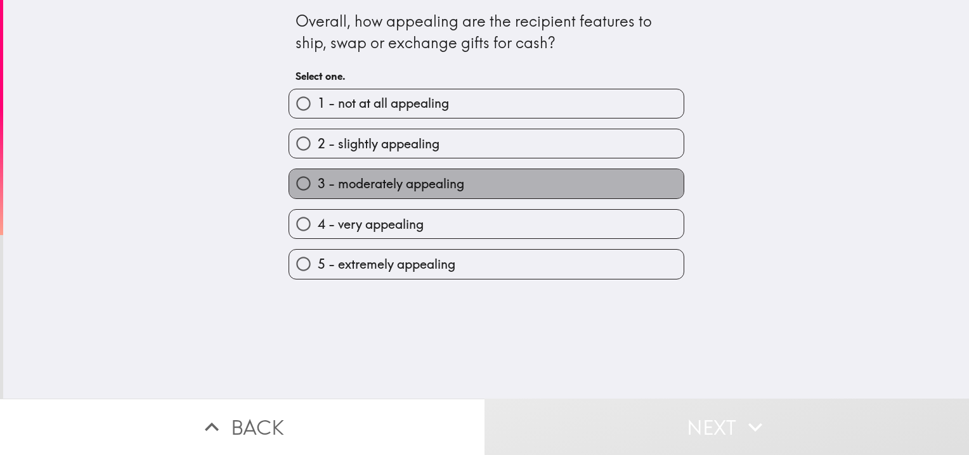
click at [370, 178] on span "3 - moderately appealing" at bounding box center [391, 184] width 147 height 18
click at [318, 178] on input "3 - moderately appealing" at bounding box center [303, 183] width 29 height 29
radio input "true"
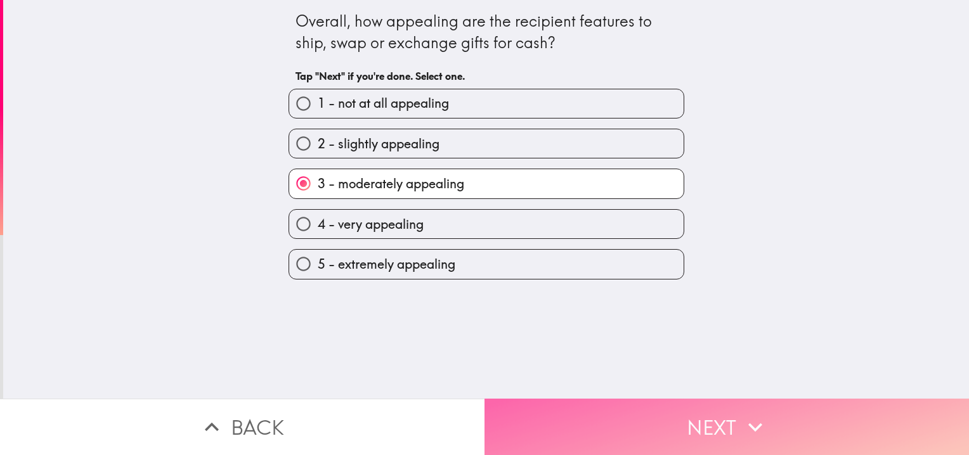
click at [661, 403] on button "Next" at bounding box center [727, 427] width 485 height 56
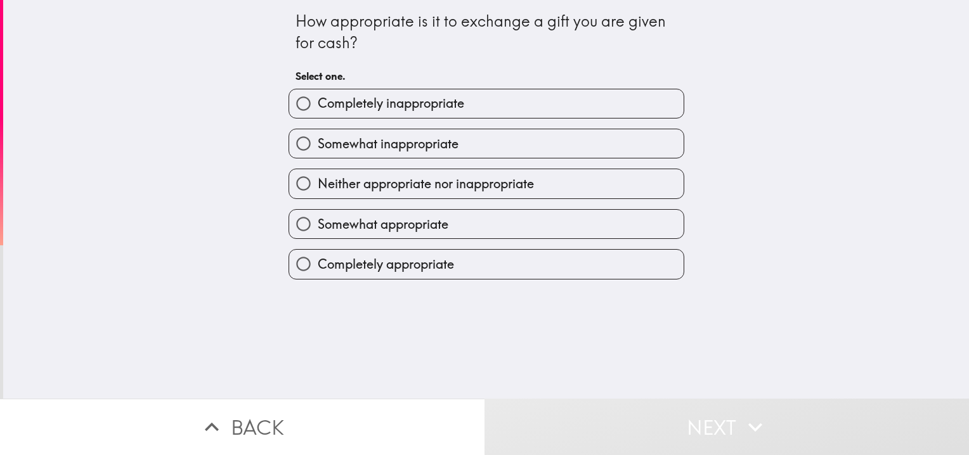
click at [401, 259] on span "Completely appropriate" at bounding box center [386, 265] width 136 height 18
click at [318, 259] on input "Completely appropriate" at bounding box center [303, 264] width 29 height 29
radio input "true"
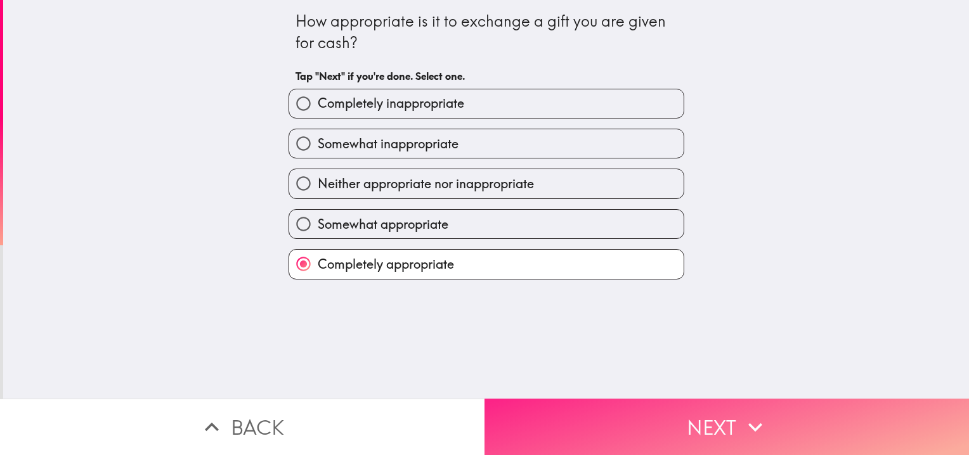
click at [728, 424] on button "Next" at bounding box center [727, 427] width 485 height 56
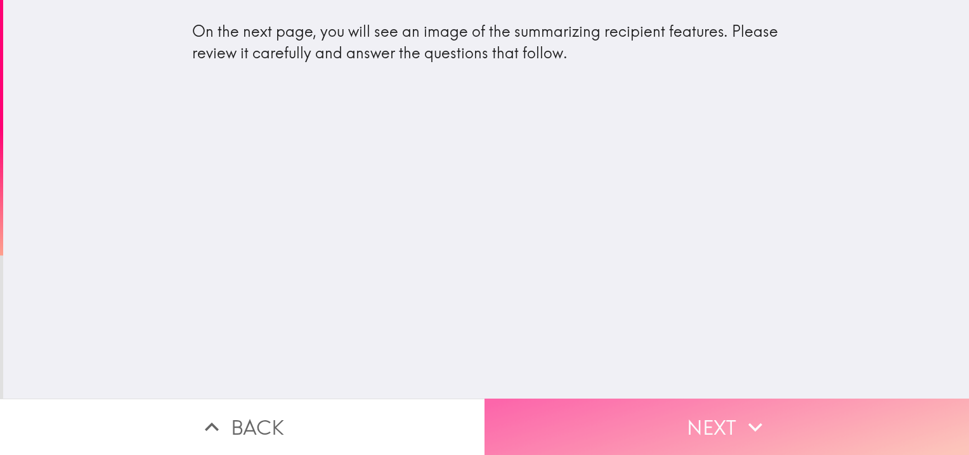
click at [691, 409] on button "Next" at bounding box center [727, 427] width 485 height 56
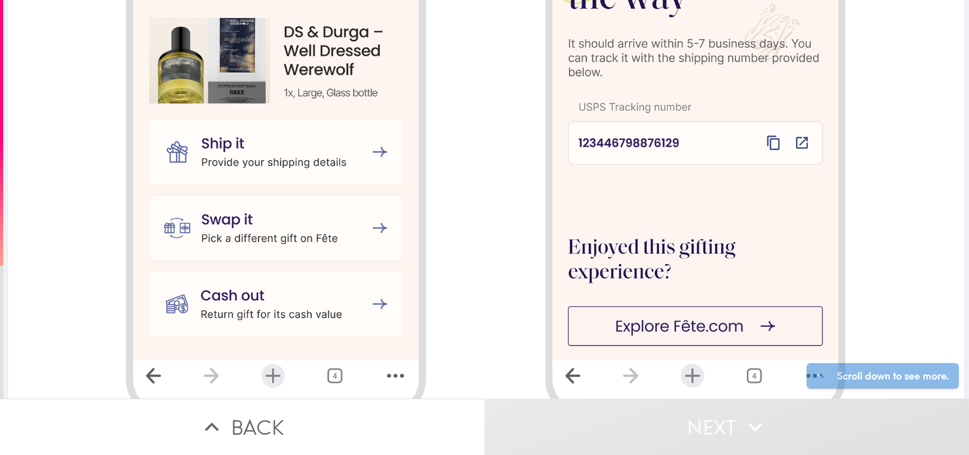
scroll to position [1519, 0]
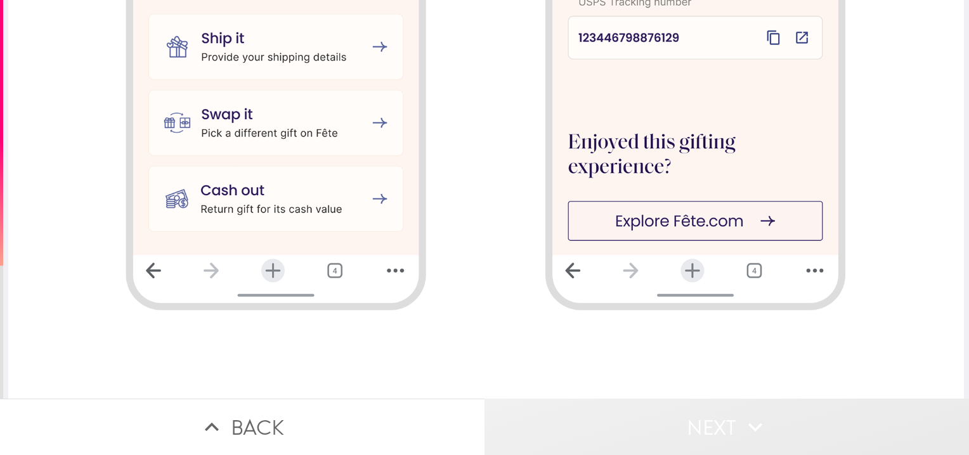
click at [629, 409] on button "Next" at bounding box center [727, 427] width 485 height 56
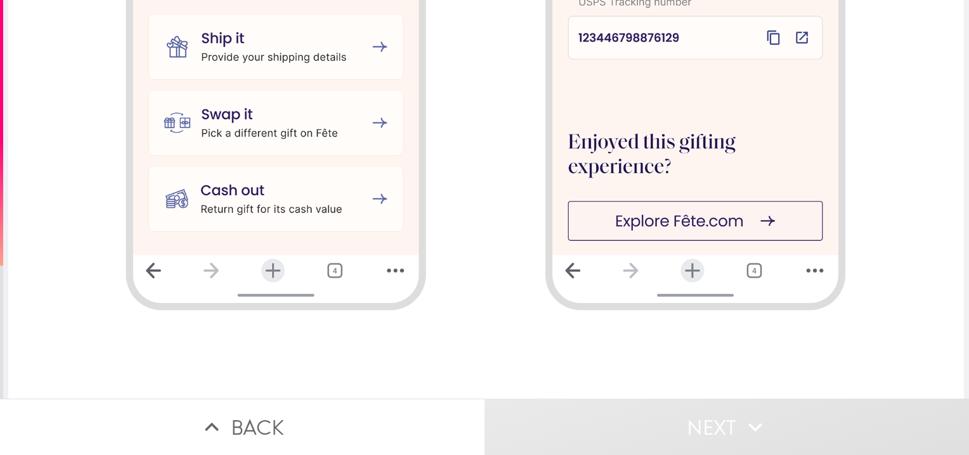
click at [657, 419] on button "Next" at bounding box center [727, 427] width 485 height 56
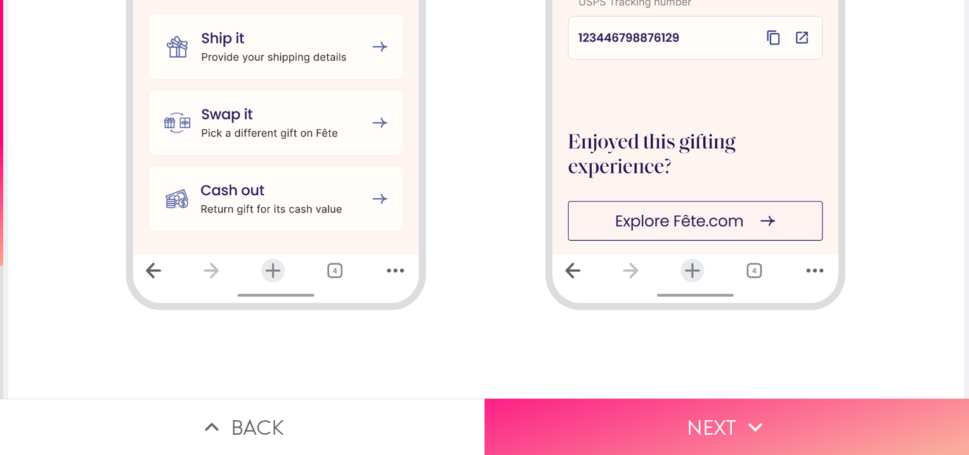
click at [651, 405] on button "Next" at bounding box center [727, 427] width 485 height 56
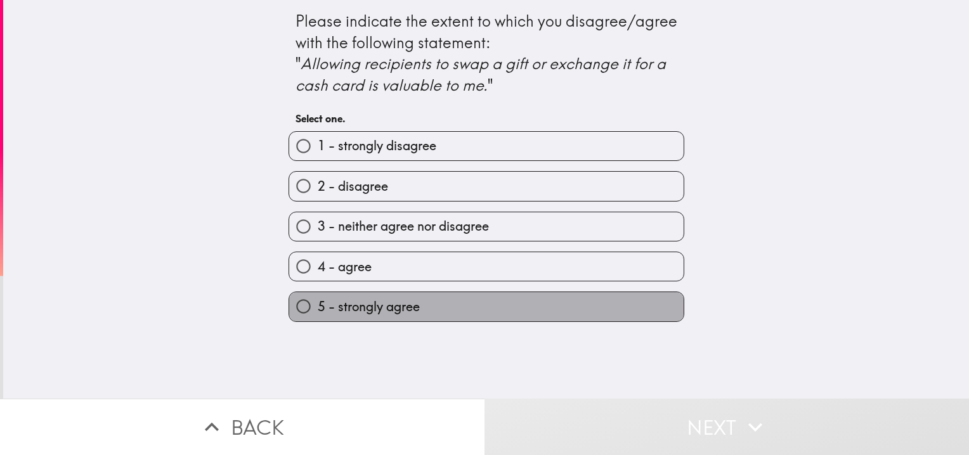
click at [419, 304] on label "5 - strongly agree" at bounding box center [486, 306] width 395 height 29
click at [318, 304] on input "5 - strongly agree" at bounding box center [303, 306] width 29 height 29
radio input "true"
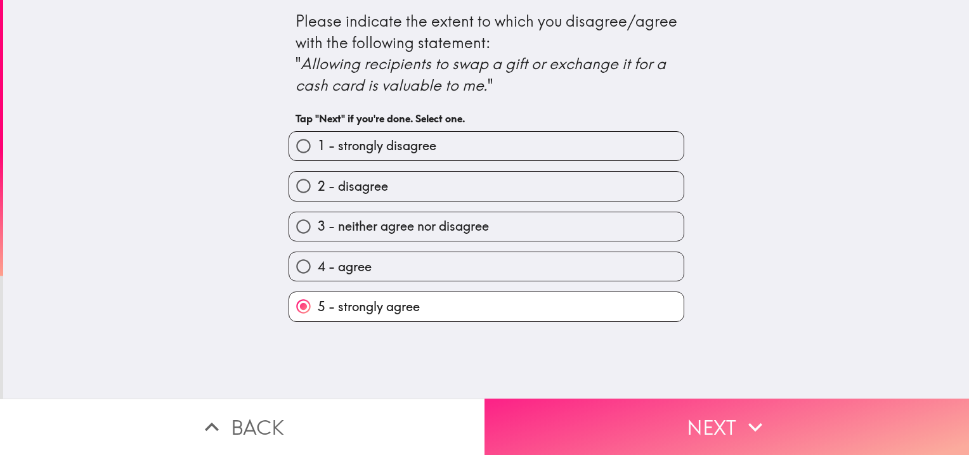
click at [605, 425] on button "Next" at bounding box center [727, 427] width 485 height 56
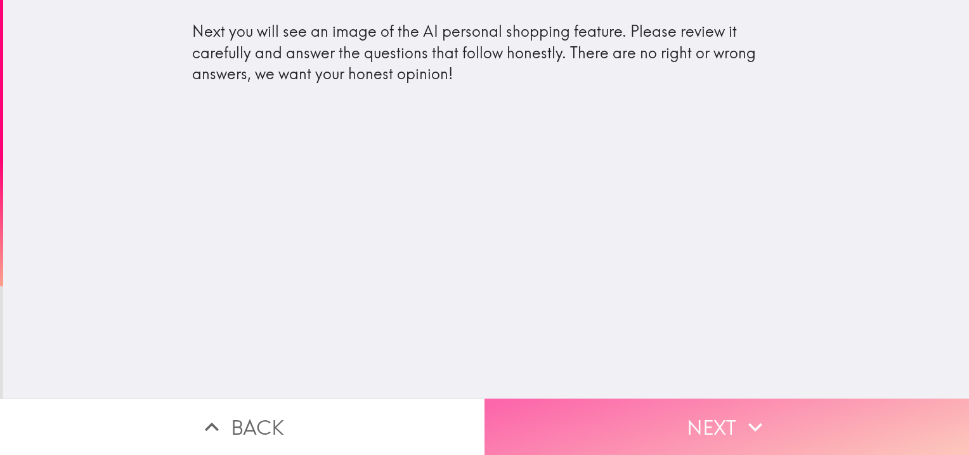
click at [609, 439] on button "Next" at bounding box center [727, 427] width 485 height 56
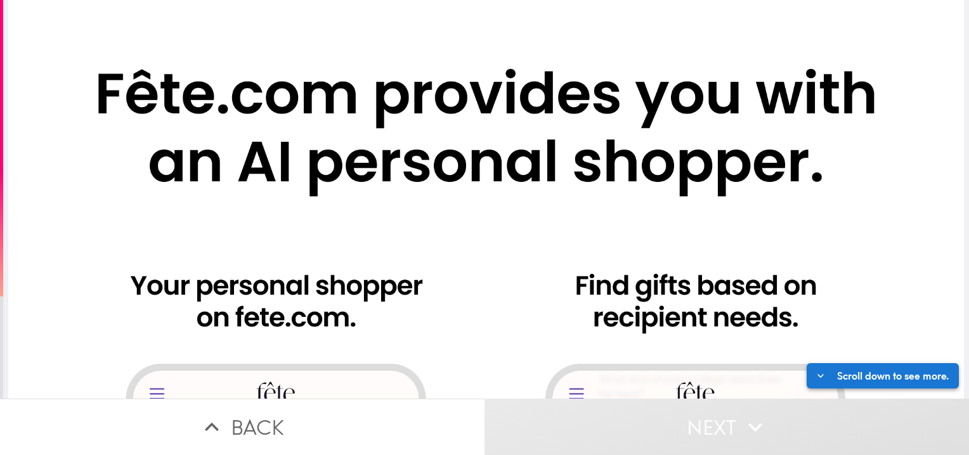
click at [816, 366] on button "Scroll down to see more." at bounding box center [883, 375] width 152 height 25
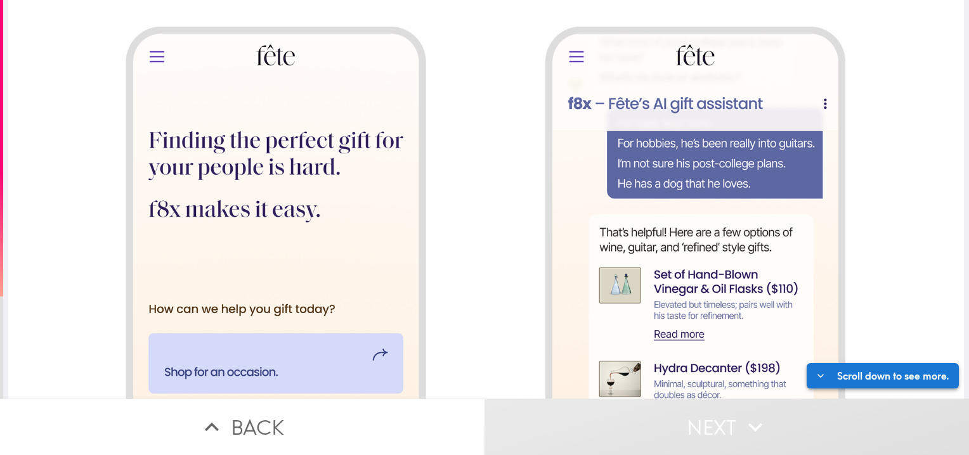
scroll to position [380, 0]
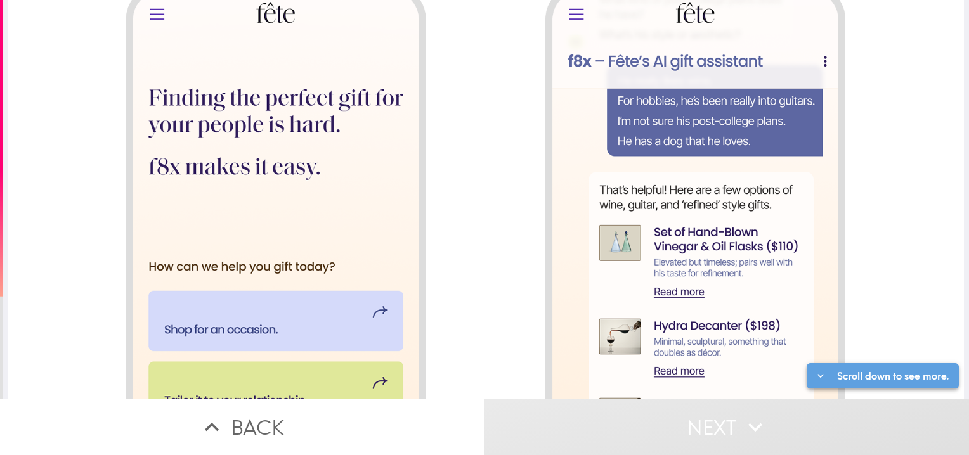
click at [814, 365] on button "Scroll down to see more." at bounding box center [883, 375] width 152 height 25
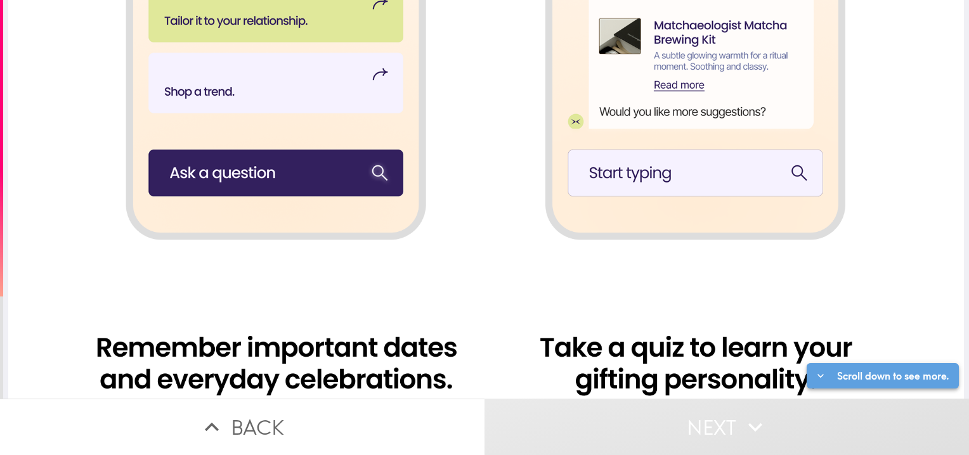
click at [814, 365] on button "Scroll down to see more." at bounding box center [883, 375] width 152 height 25
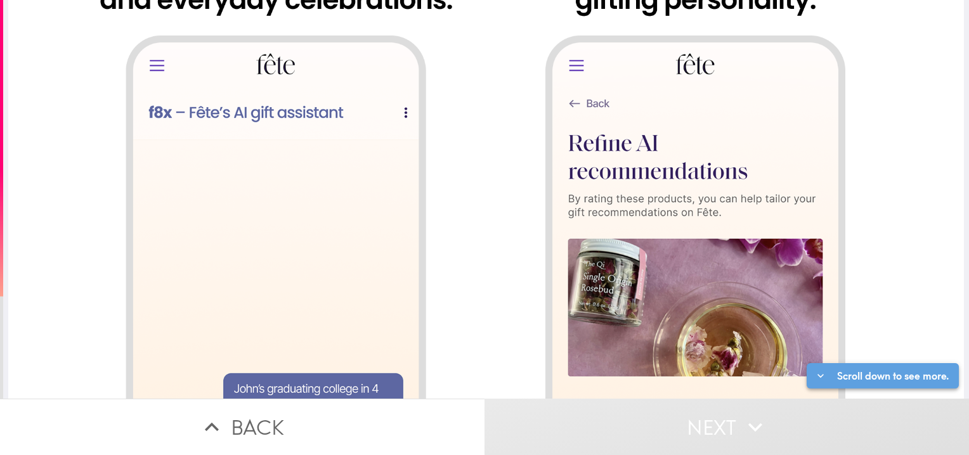
click at [814, 365] on button "Scroll down to see more." at bounding box center [883, 375] width 152 height 25
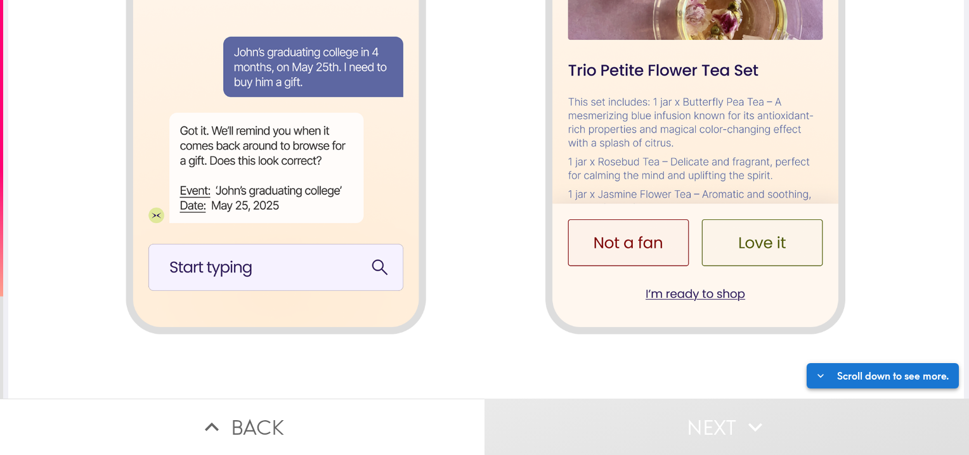
scroll to position [1519, 0]
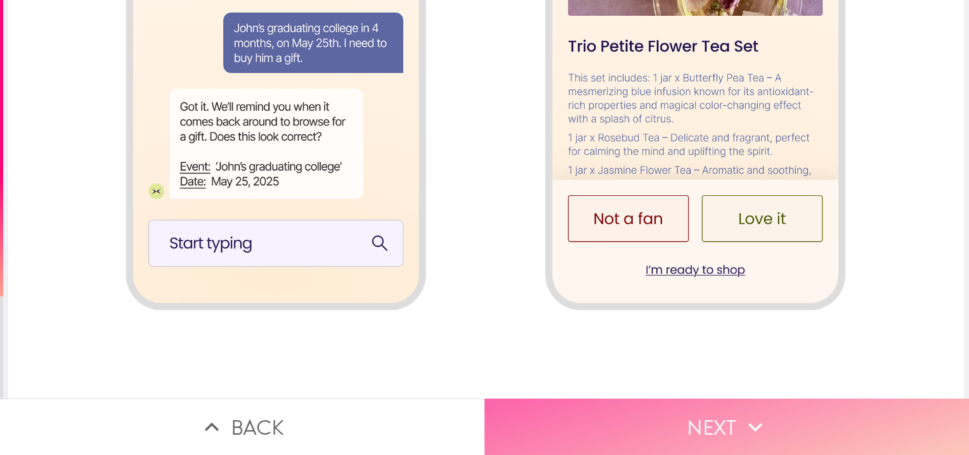
click at [639, 421] on button "Next" at bounding box center [727, 427] width 485 height 56
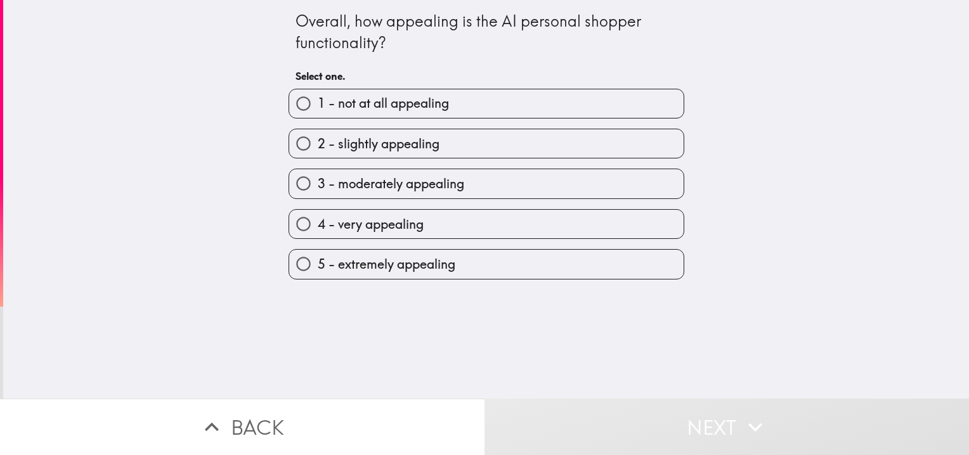
click at [391, 226] on span "4 - very appealing" at bounding box center [371, 225] width 106 height 18
click at [318, 226] on input "4 - very appealing" at bounding box center [303, 224] width 29 height 29
radio input "true"
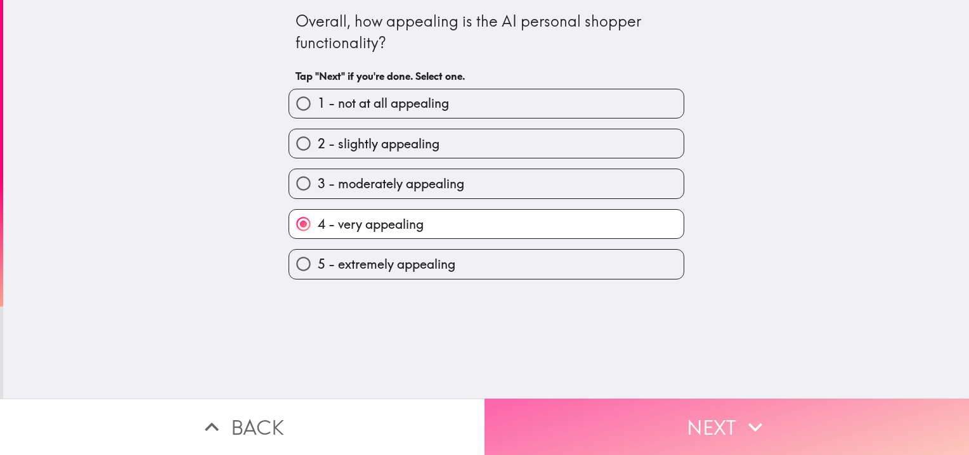
click at [639, 417] on button "Next" at bounding box center [727, 427] width 485 height 56
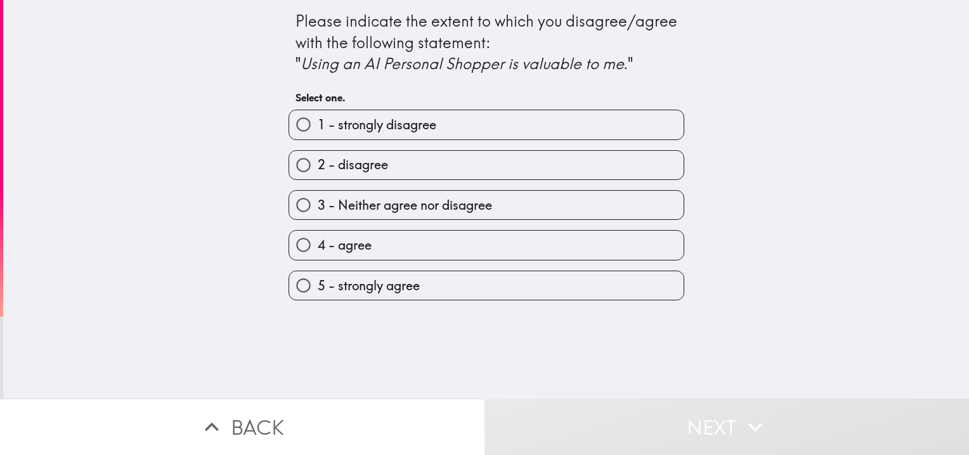
click at [422, 205] on span "3 - Neither agree nor disagree" at bounding box center [405, 206] width 174 height 18
click at [318, 205] on input "3 - Neither agree nor disagree" at bounding box center [303, 205] width 29 height 29
radio input "true"
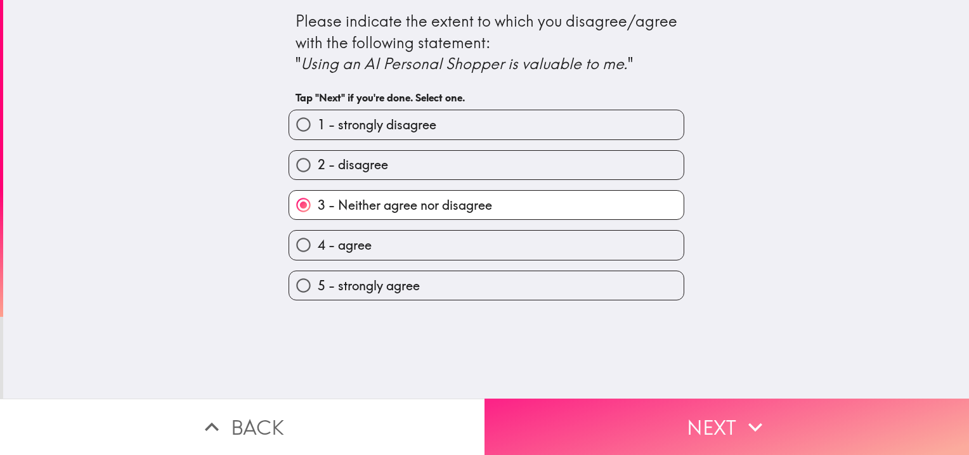
click at [629, 400] on button "Next" at bounding box center [727, 427] width 485 height 56
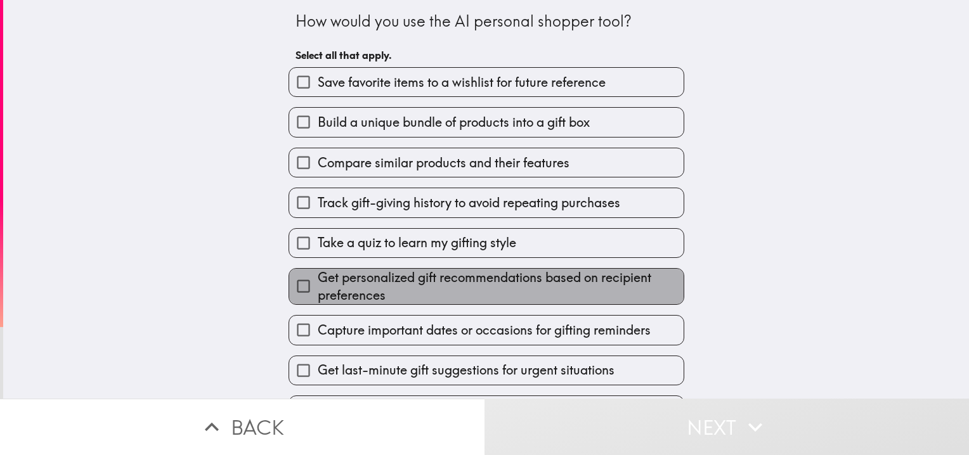
click at [398, 280] on span "Get personalized gift recommendations based on recipient preferences" at bounding box center [501, 287] width 366 height 36
click at [318, 280] on input "Get personalized gift recommendations based on recipient preferences" at bounding box center [303, 286] width 29 height 29
checkbox input "true"
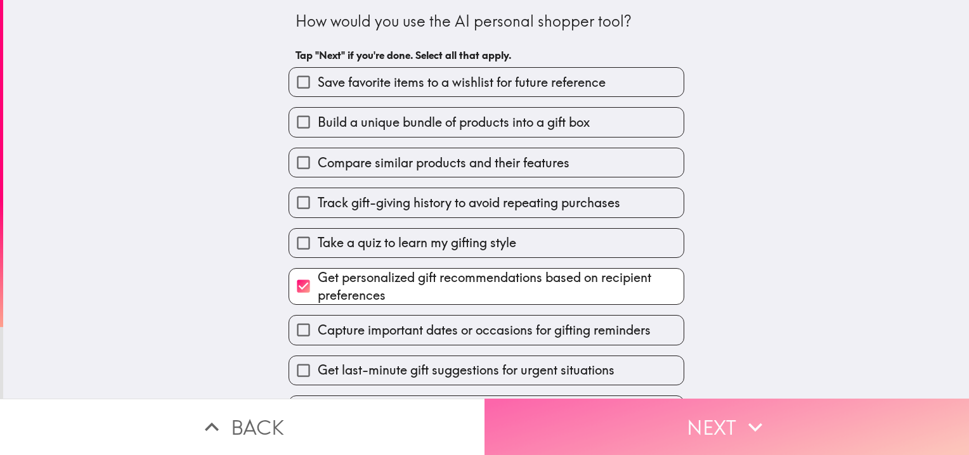
click at [604, 424] on button "Next" at bounding box center [727, 427] width 485 height 56
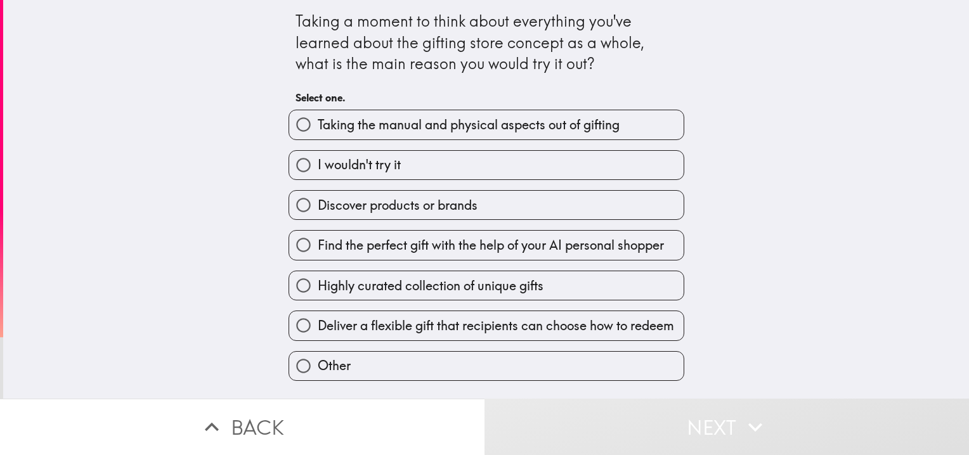
click at [399, 242] on span "Find the perfect gift with the help of your AI personal shopper" at bounding box center [491, 246] width 346 height 18
click at [318, 242] on input "Find the perfect gift with the help of your AI personal shopper" at bounding box center [303, 245] width 29 height 29
radio input "true"
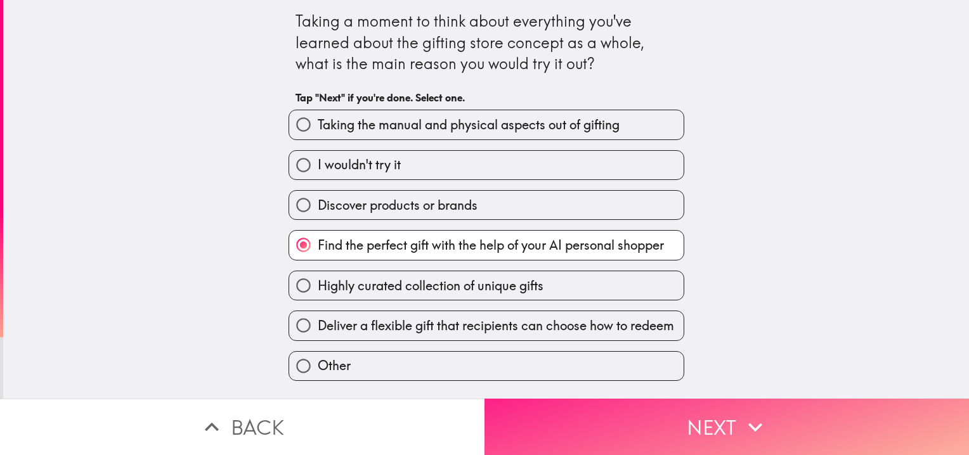
click at [604, 442] on button "Next" at bounding box center [727, 427] width 485 height 56
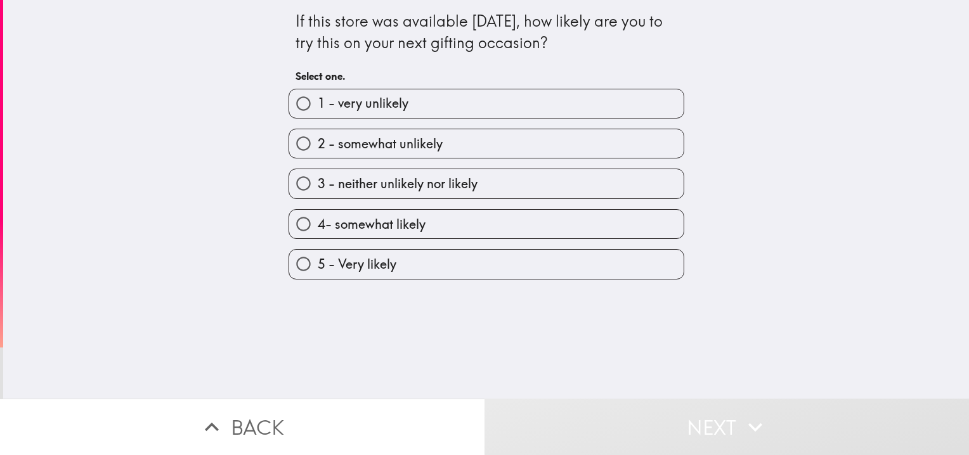
click at [411, 228] on span "4- somewhat likely" at bounding box center [372, 225] width 108 height 18
click at [318, 228] on input "4- somewhat likely" at bounding box center [303, 224] width 29 height 29
radio input "true"
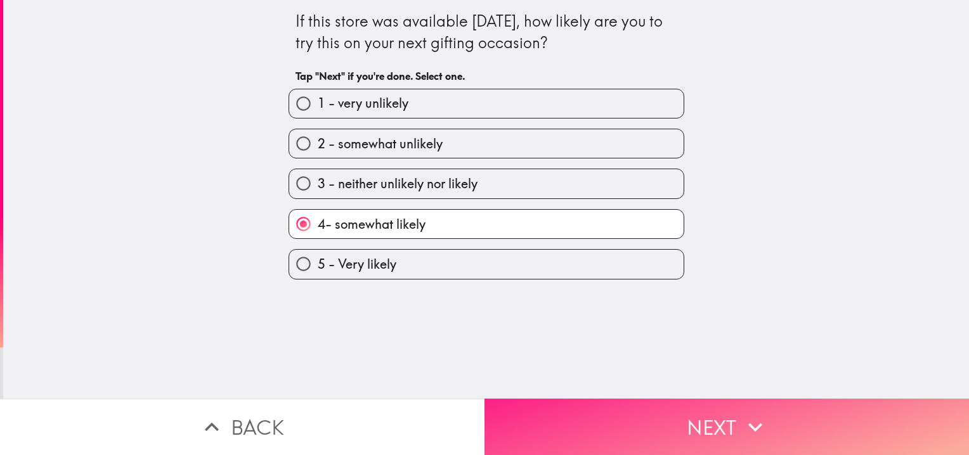
click at [569, 406] on button "Next" at bounding box center [727, 427] width 485 height 56
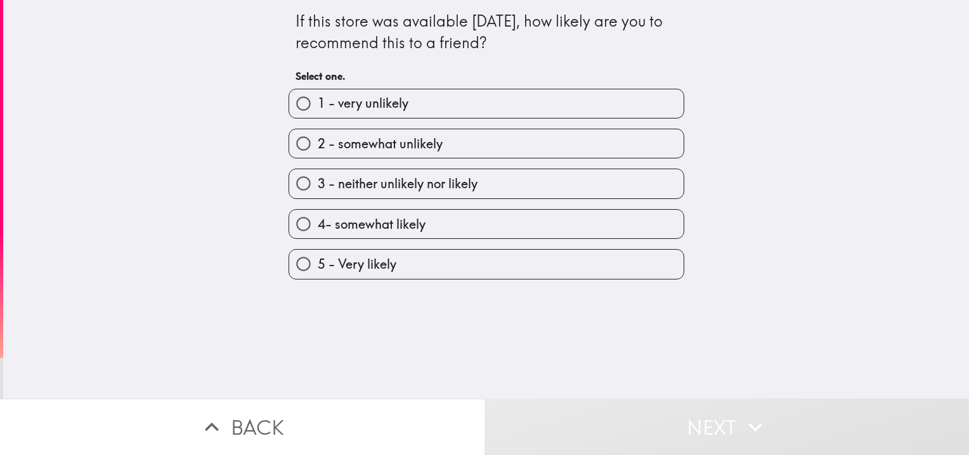
click at [399, 181] on span "3 - neither unlikely nor likely" at bounding box center [398, 184] width 160 height 18
click at [318, 181] on input "3 - neither unlikely nor likely" at bounding box center [303, 183] width 29 height 29
radio input "true"
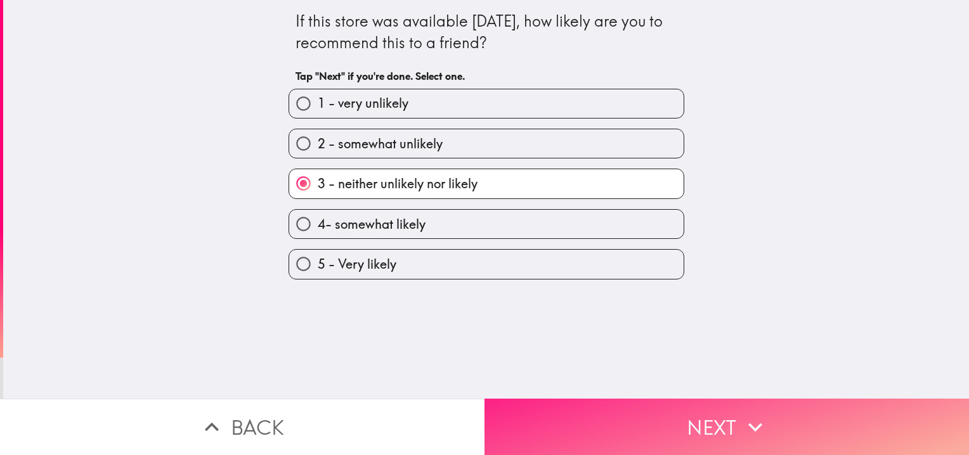
click at [594, 416] on button "Next" at bounding box center [727, 427] width 485 height 56
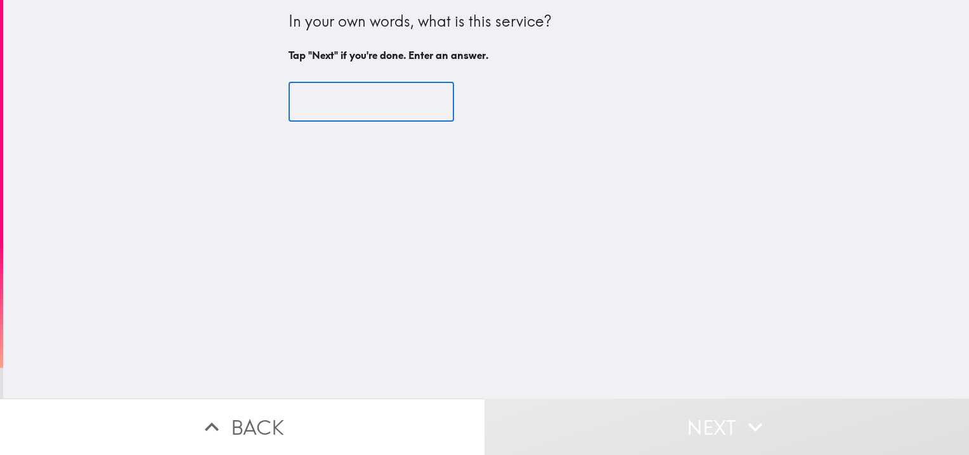
click at [369, 101] on input "text" at bounding box center [372, 101] width 166 height 39
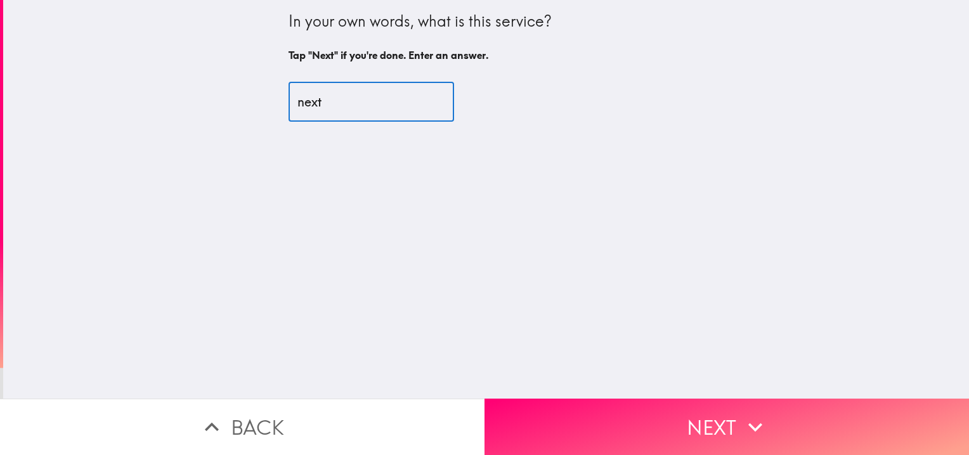
type input "next"
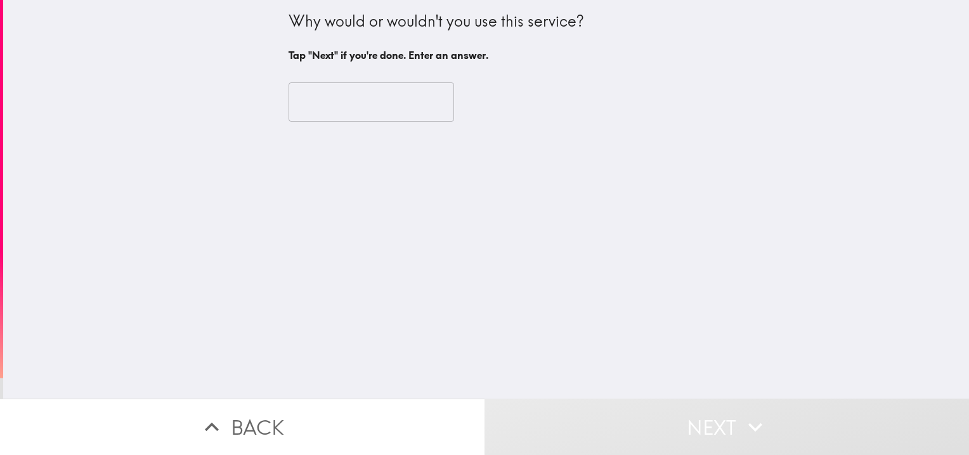
click at [381, 98] on input "text" at bounding box center [372, 101] width 166 height 39
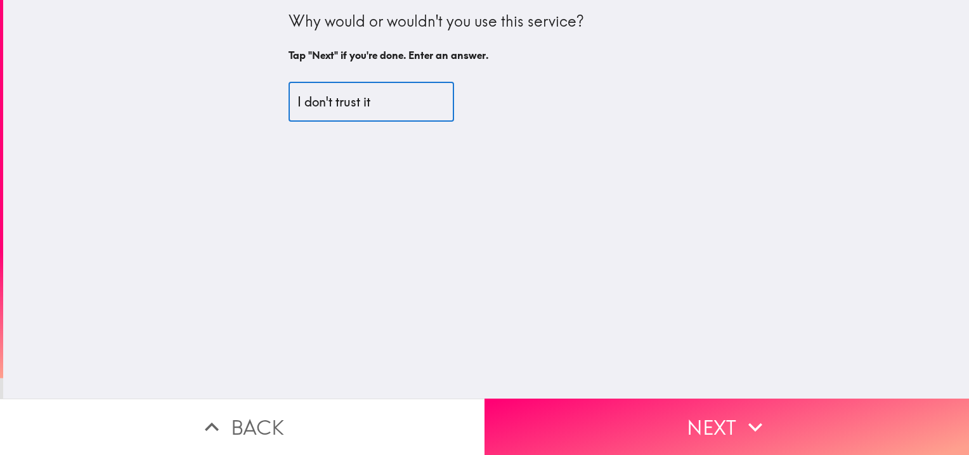
type input "I don't trust it"
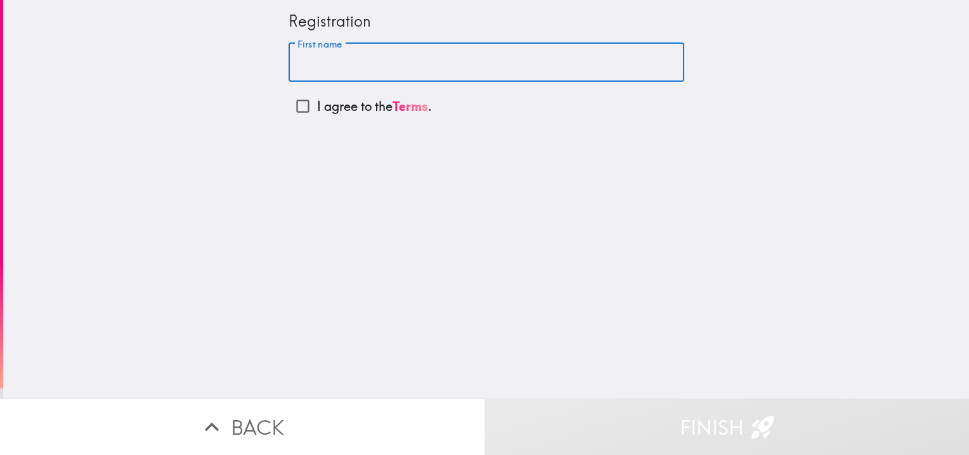
click at [386, 66] on input "First name" at bounding box center [487, 62] width 396 height 39
type input "[PERSON_NAME]"
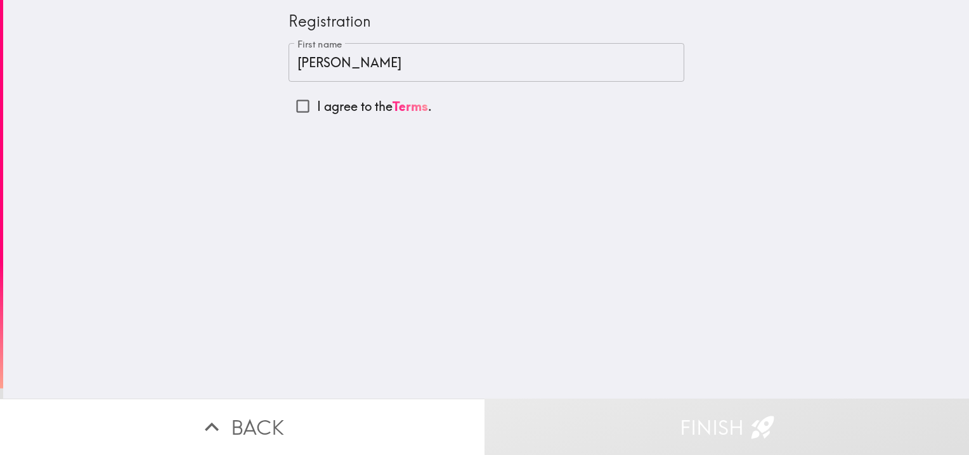
click at [609, 172] on div "Registration First name [PERSON_NAME] First name I agree to the Terms ." at bounding box center [486, 199] width 966 height 399
click at [293, 109] on input "I agree to the Terms ." at bounding box center [303, 106] width 29 height 29
checkbox input "true"
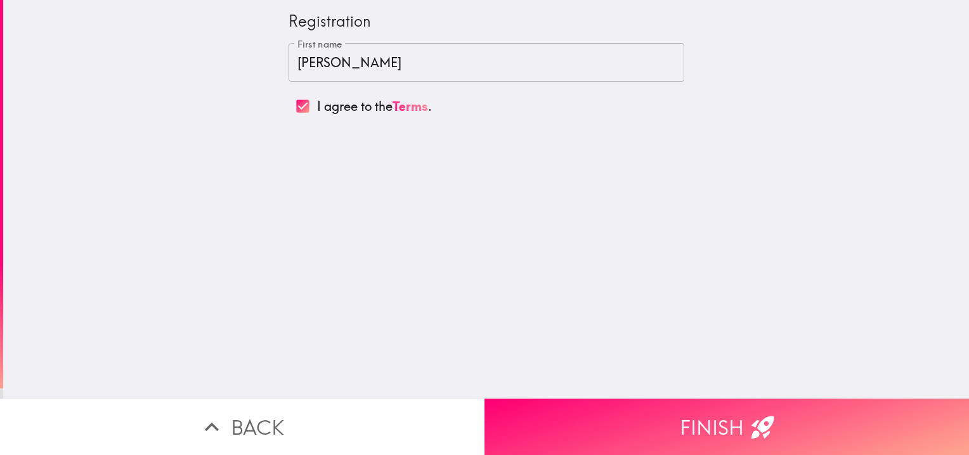
click at [604, 422] on button "Finish" at bounding box center [727, 427] width 485 height 56
